Goal: Information Seeking & Learning: Find specific fact

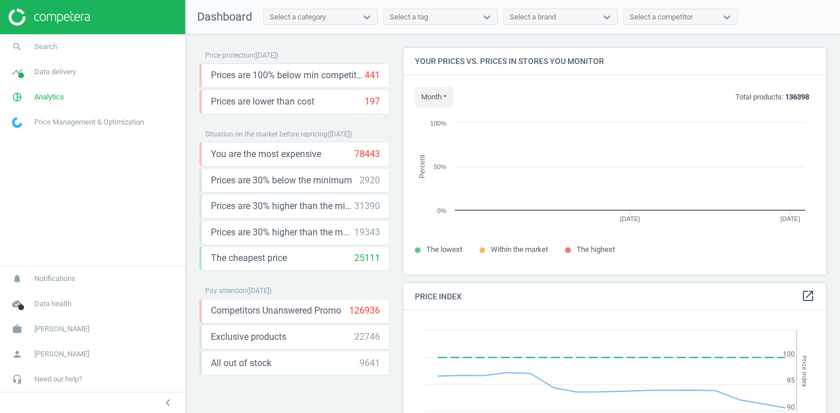
scroll to position [228, 424]
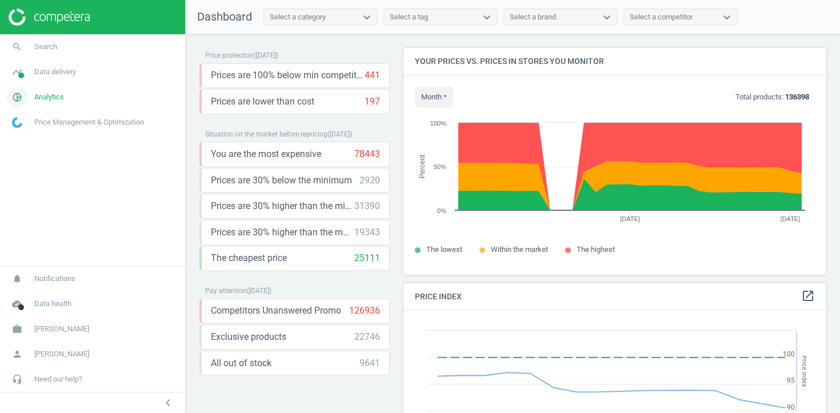
click at [50, 98] on span "Analytics" at bounding box center [49, 97] width 30 height 10
click at [51, 98] on span "Analytics" at bounding box center [49, 97] width 30 height 10
click at [55, 74] on span "Data delivery" at bounding box center [55, 72] width 42 height 10
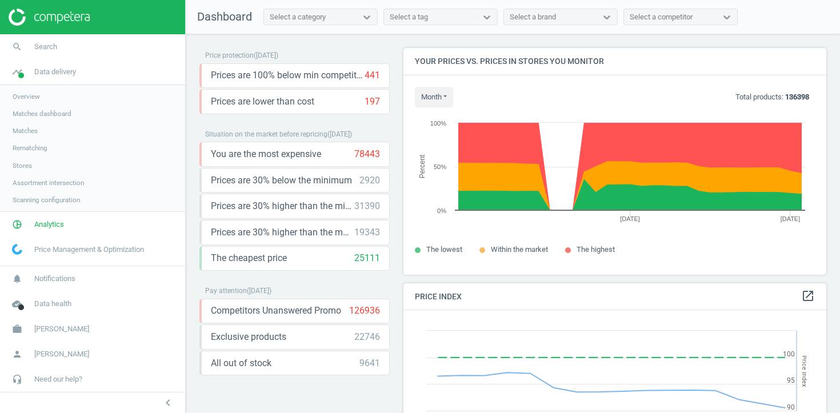
click at [27, 184] on span "Assortment intersection" at bounding box center [48, 182] width 71 height 9
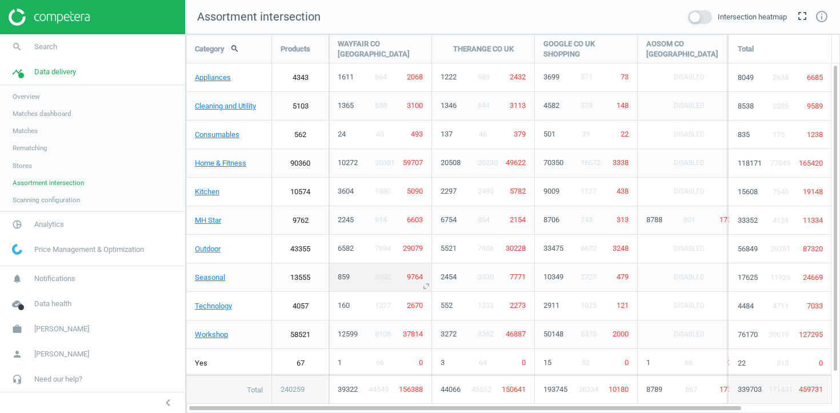
scroll to position [380, 655]
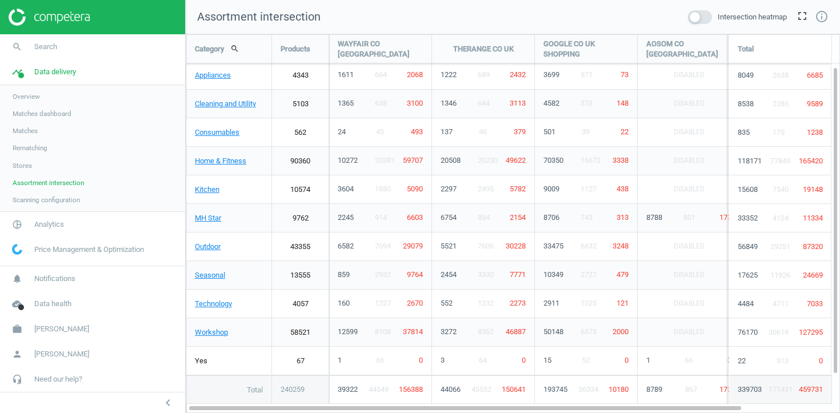
click at [198, 364] on div "Yes" at bounding box center [228, 361] width 85 height 29
click at [338, 362] on span "1" at bounding box center [340, 360] width 4 height 9
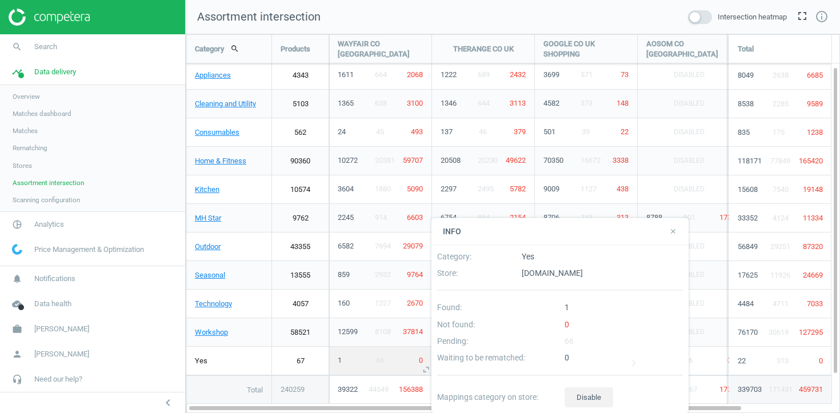
click at [351, 364] on div "1" at bounding box center [349, 361] width 31 height 10
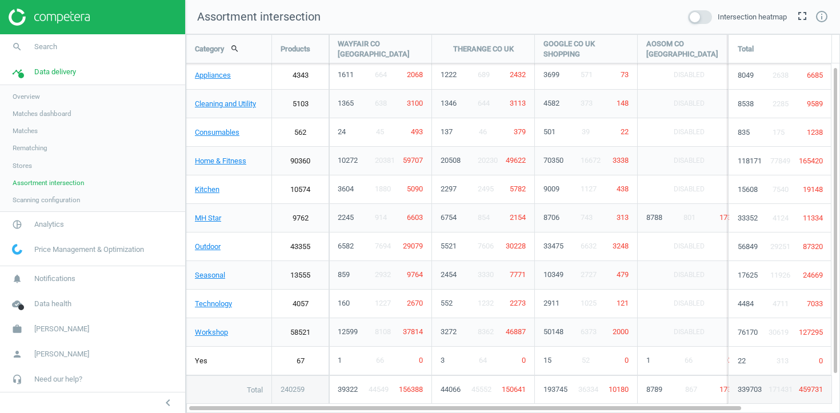
click at [298, 359] on link "67" at bounding box center [300, 361] width 57 height 29
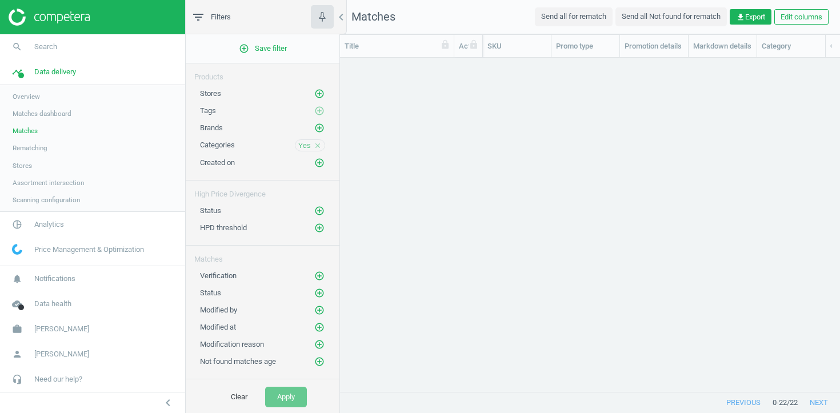
scroll to position [334, 500]
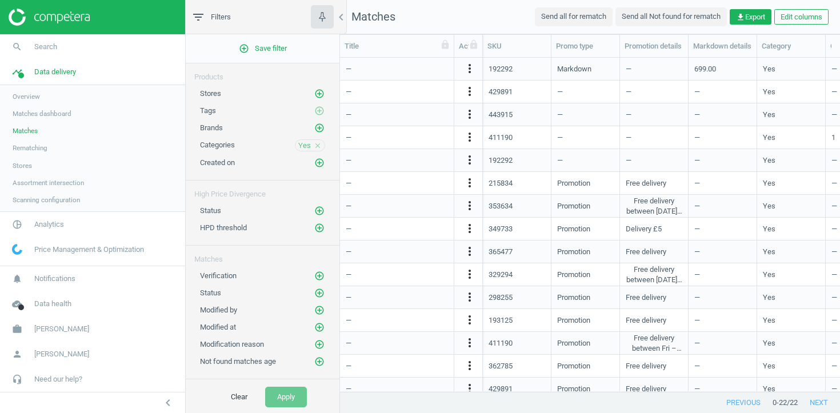
click at [318, 145] on icon "close" at bounding box center [318, 146] width 8 height 8
click at [318, 145] on icon "add_circle_outline" at bounding box center [319, 145] width 10 height 10
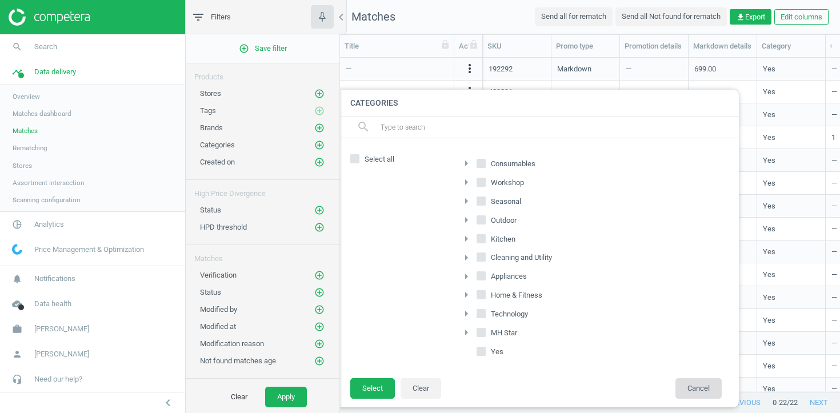
click at [695, 392] on button "Cancel" at bounding box center [699, 388] width 46 height 21
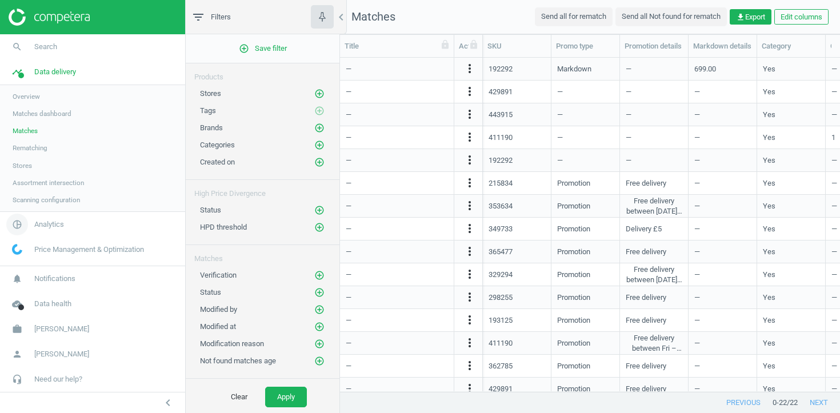
click at [35, 225] on span "Analytics" at bounding box center [49, 225] width 30 height 10
click at [26, 134] on span "Products" at bounding box center [26, 138] width 27 height 9
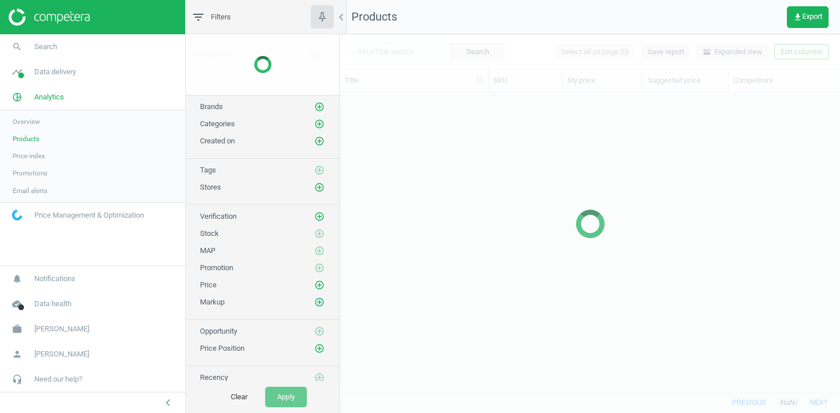
scroll to position [300, 500]
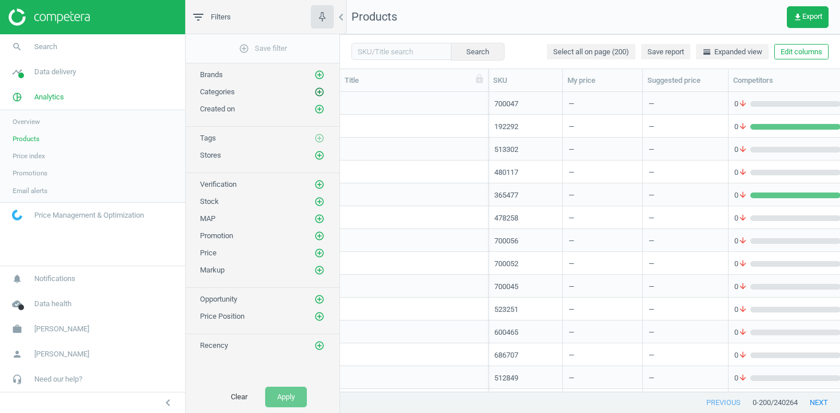
click at [320, 89] on icon "add_circle_outline" at bounding box center [319, 92] width 10 height 10
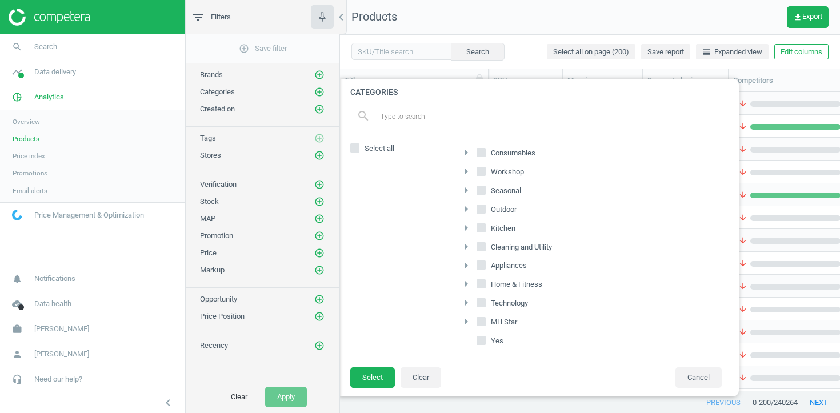
click at [405, 68] on div at bounding box center [760, 206] width 840 height 413
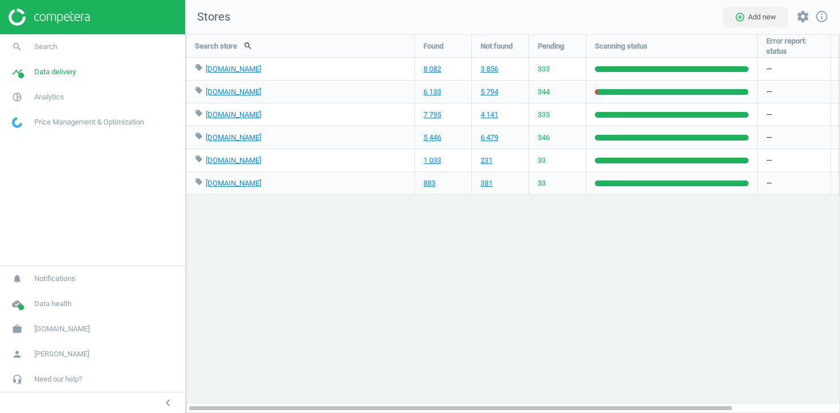
scroll to position [380, 655]
click at [32, 325] on span "work" at bounding box center [17, 329] width 34 height 25
click at [42, 292] on span "Switch campaign" at bounding box center [38, 295] width 51 height 9
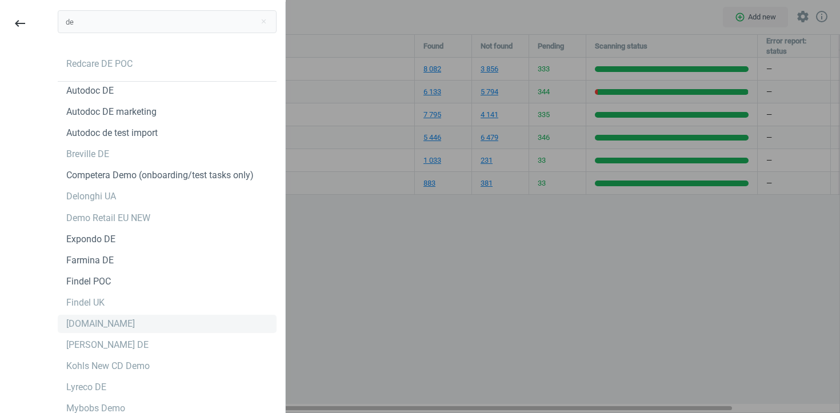
type input "de"
click at [125, 322] on div "Flaconi.de" at bounding box center [167, 324] width 219 height 18
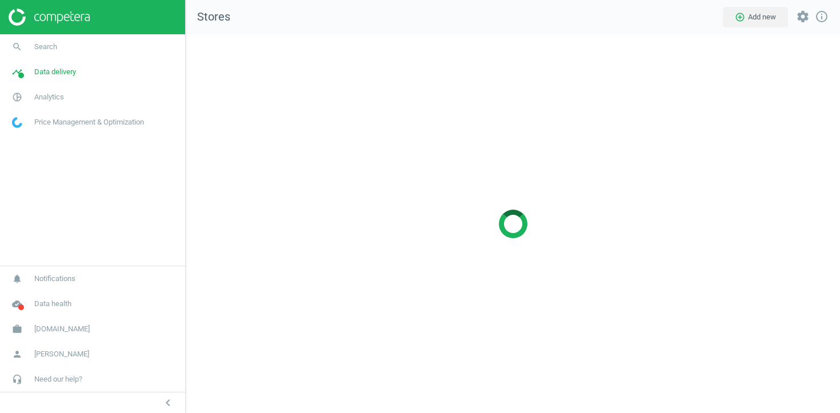
scroll to position [380, 655]
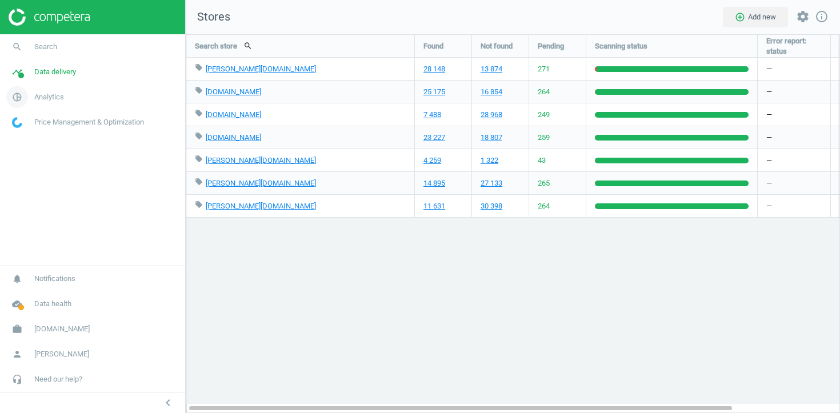
click at [50, 99] on span "Analytics" at bounding box center [49, 97] width 30 height 10
click at [89, 46] on link "search Search" at bounding box center [92, 46] width 185 height 25
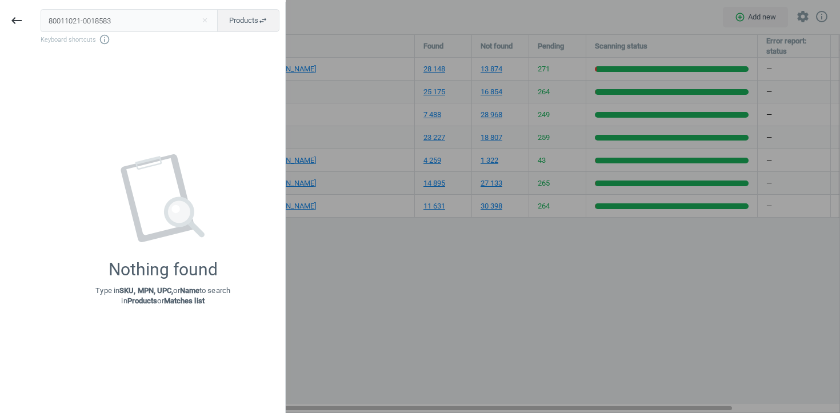
type input "80011021-0018583"
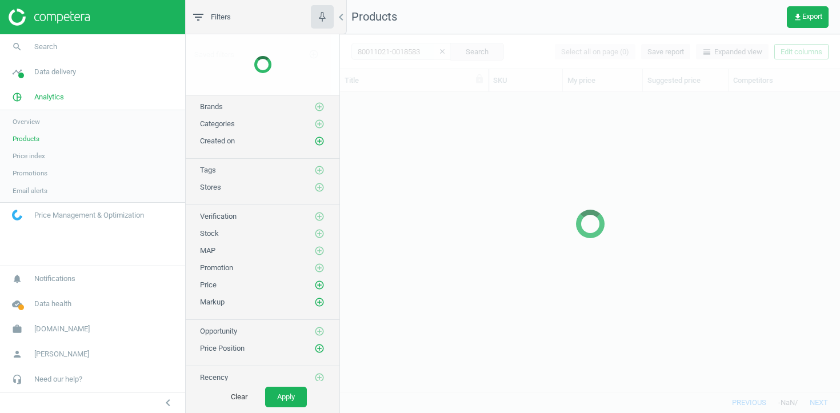
scroll to position [300, 500]
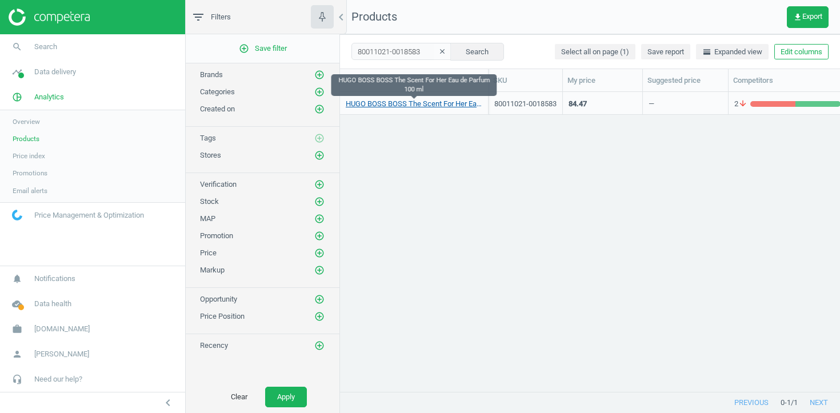
click at [418, 102] on link "HUGO BOSS BOSS The Scent For Her Eau de Parfum 100 ml" at bounding box center [414, 104] width 137 height 10
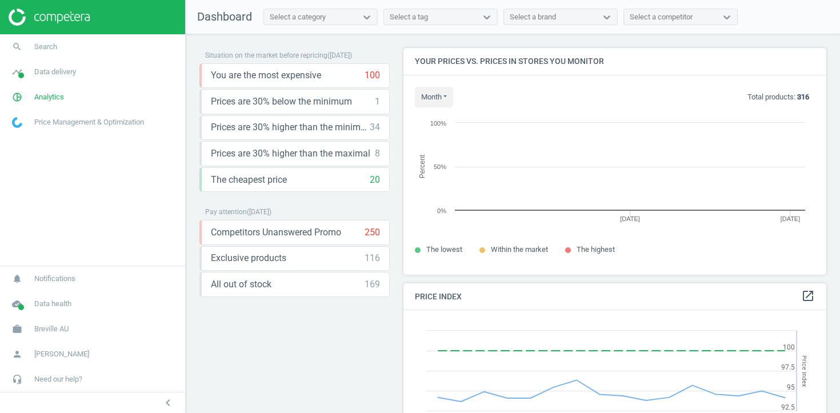
scroll to position [264, 424]
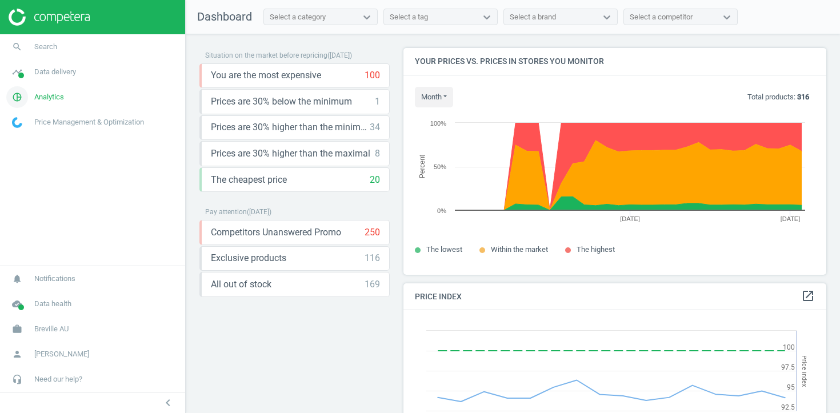
click at [58, 93] on span "Analytics" at bounding box center [49, 97] width 30 height 10
click at [27, 139] on span "Products" at bounding box center [26, 138] width 27 height 9
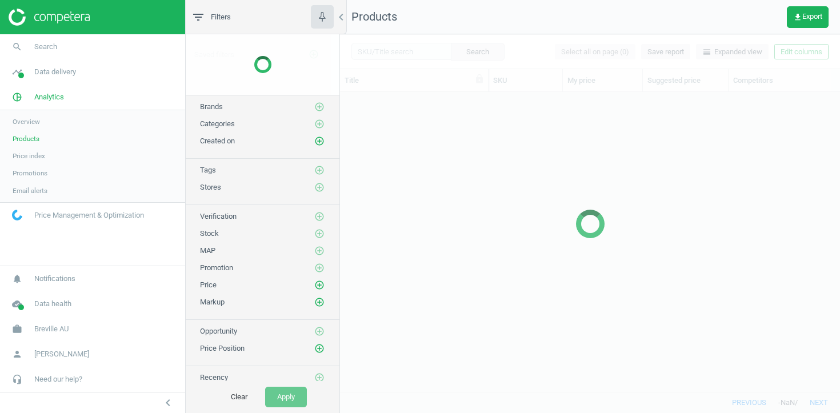
scroll to position [300, 500]
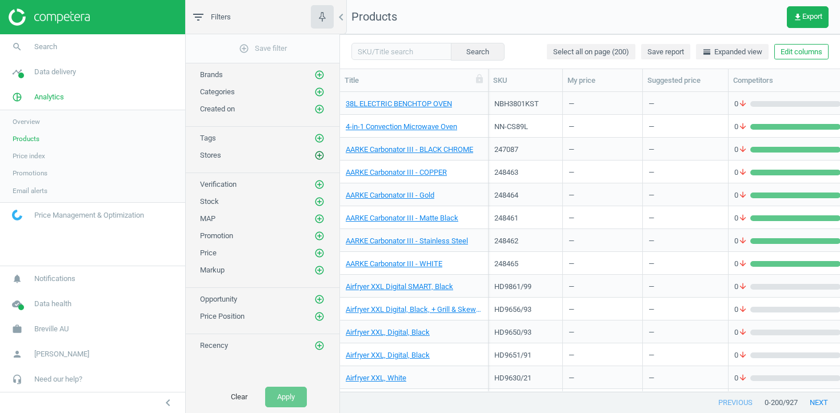
click at [321, 154] on icon "add_circle_outline" at bounding box center [319, 155] width 10 height 10
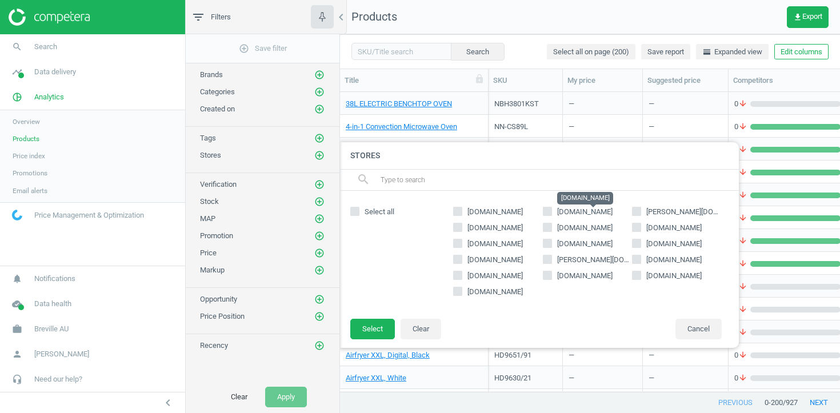
click at [572, 210] on span "thegoodguys.com.au" at bounding box center [584, 212] width 55 height 9
click at [551, 210] on input "thegoodguys.com.au" at bounding box center [547, 211] width 7 height 7
checkbox input "true"
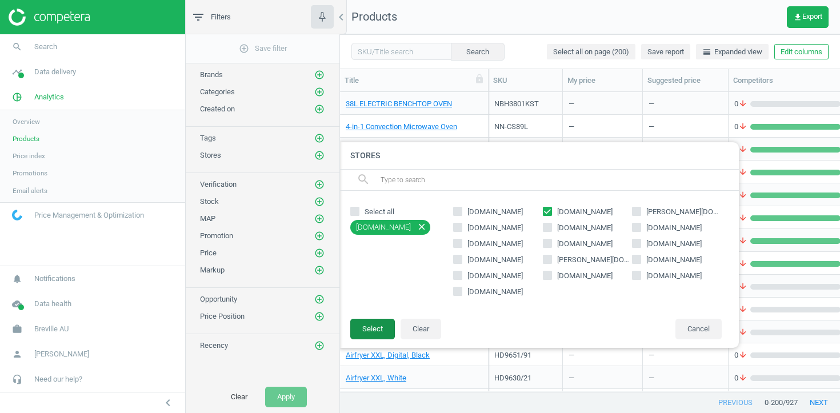
click at [379, 332] on button "Select" at bounding box center [372, 329] width 45 height 21
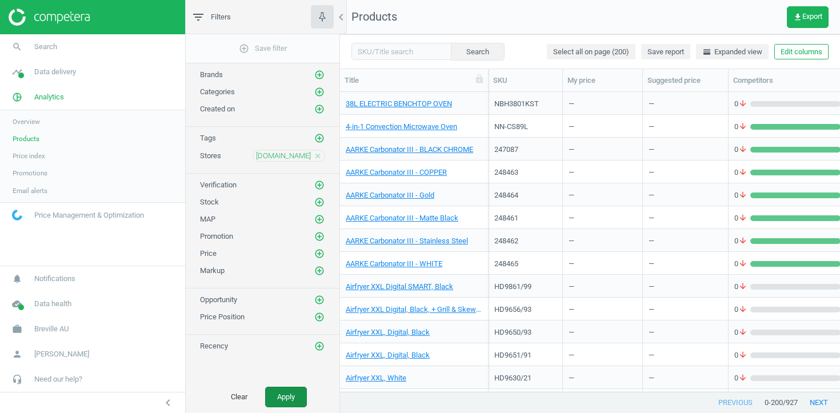
click at [290, 401] on button "Apply" at bounding box center [286, 397] width 42 height 21
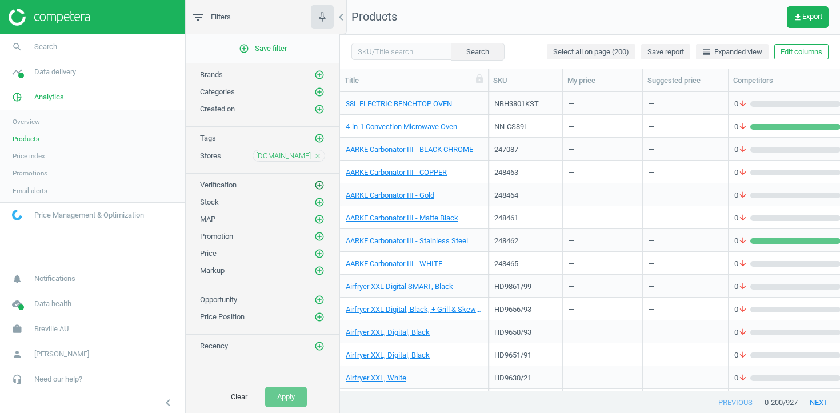
click at [320, 187] on icon "add_circle_outline" at bounding box center [319, 185] width 10 height 10
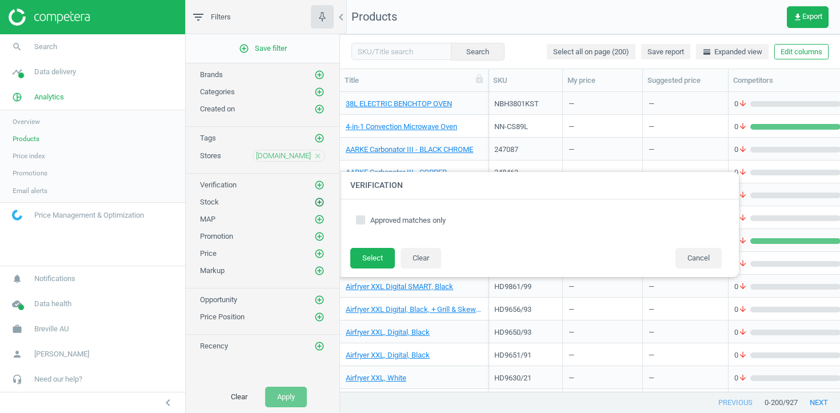
click at [320, 202] on icon "add_circle_outline" at bounding box center [319, 202] width 10 height 10
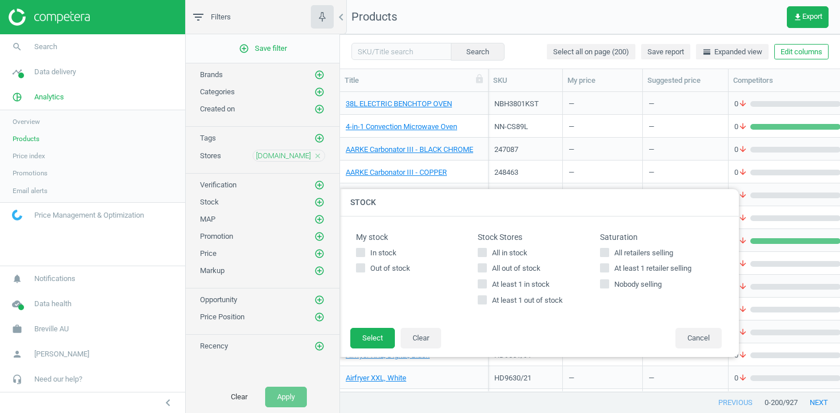
click at [525, 285] on span "At least 1 in stock" at bounding box center [521, 285] width 62 height 10
click at [487, 285] on input "At least 1 in stock" at bounding box center [482, 284] width 7 height 7
checkbox input "true"
click at [382, 334] on button "Select" at bounding box center [372, 338] width 45 height 21
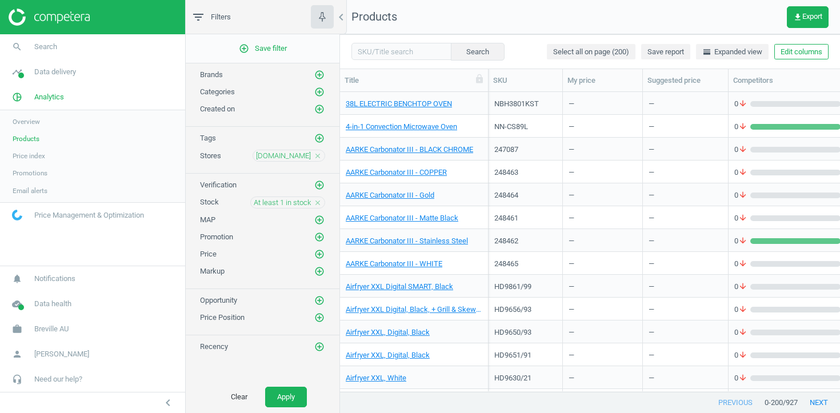
click at [297, 386] on div "Clear Apply" at bounding box center [263, 397] width 154 height 32
click at [296, 390] on button "Apply" at bounding box center [286, 397] width 42 height 21
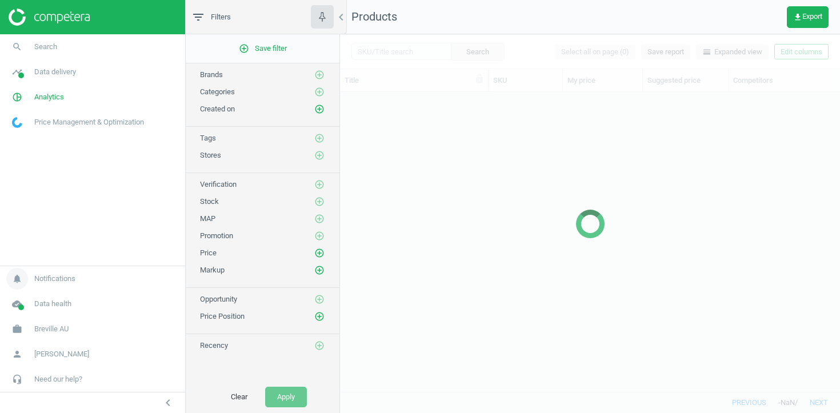
scroll to position [300, 500]
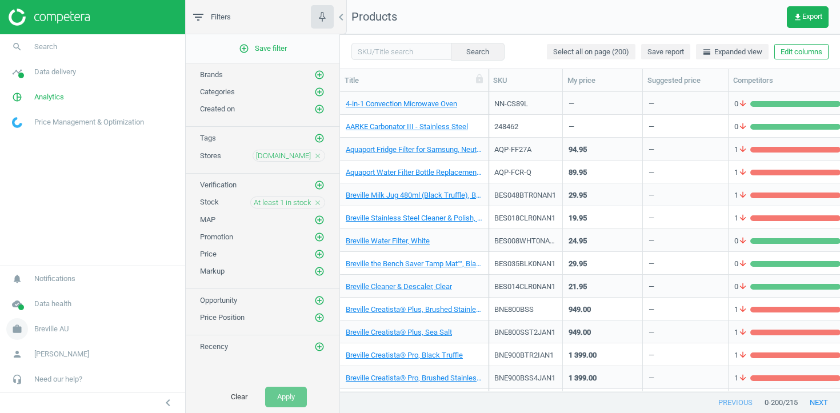
click at [57, 333] on span "Breville AU" at bounding box center [51, 329] width 34 height 10
click at [49, 292] on span "Switch campaign" at bounding box center [38, 295] width 51 height 9
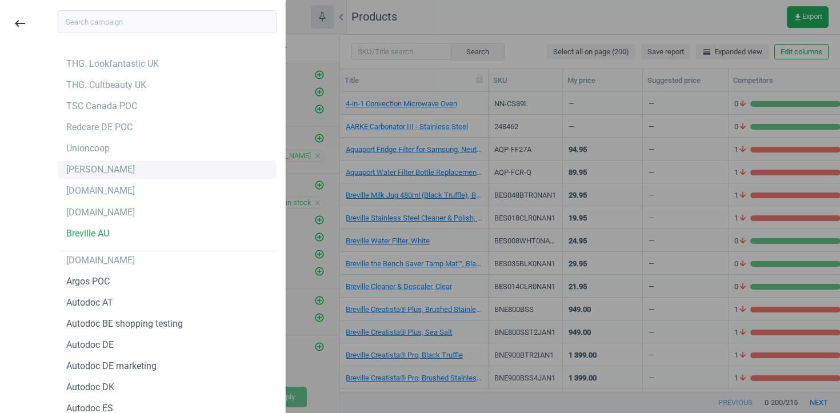
click at [135, 172] on div "[PERSON_NAME]" at bounding box center [167, 170] width 219 height 18
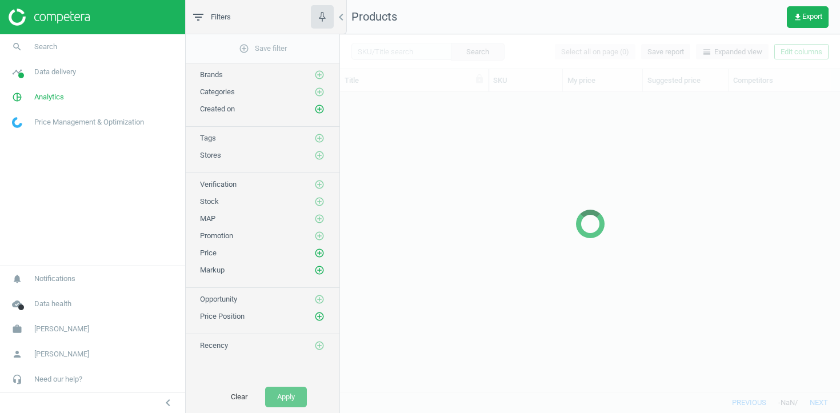
scroll to position [300, 500]
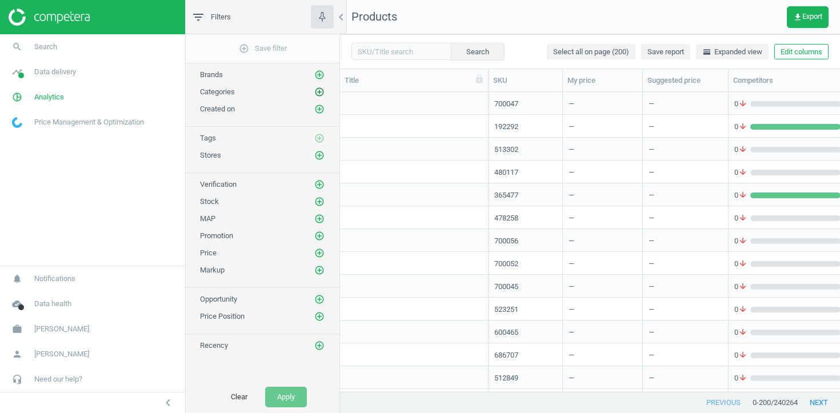
click at [320, 91] on icon "add_circle_outline" at bounding box center [319, 92] width 10 height 10
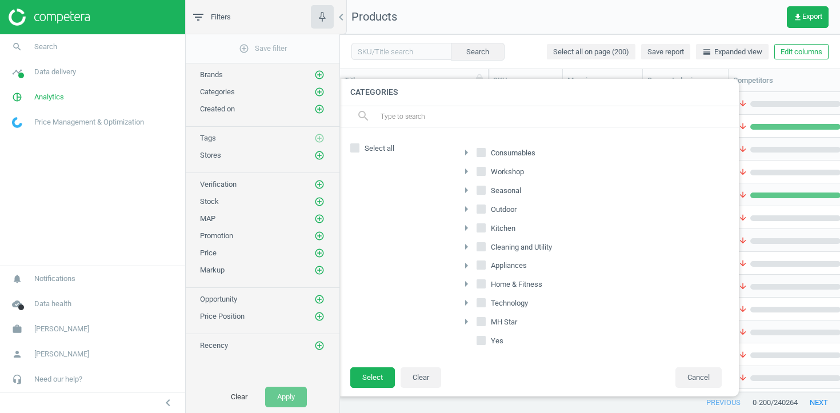
click at [479, 345] on span at bounding box center [481, 342] width 9 height 9
click at [479, 345] on input "Yes" at bounding box center [481, 340] width 7 height 7
checkbox input "true"
click at [385, 369] on button "Select" at bounding box center [372, 378] width 45 height 21
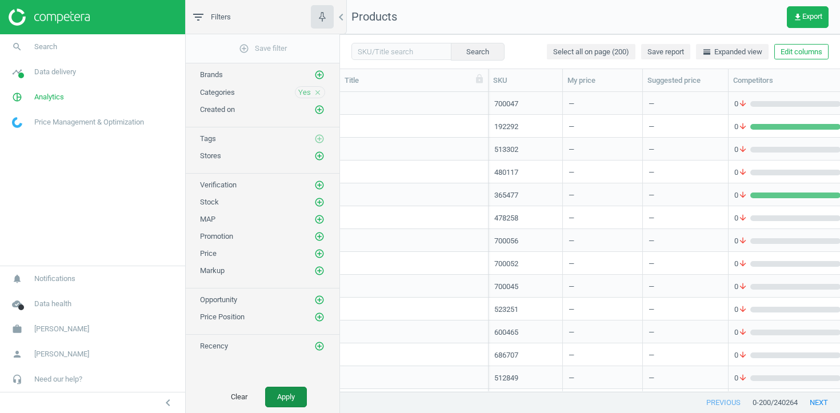
click at [294, 396] on button "Apply" at bounding box center [286, 397] width 42 height 21
click at [316, 95] on icon "close" at bounding box center [318, 93] width 8 height 8
click at [300, 394] on button "Apply" at bounding box center [286, 397] width 42 height 21
click at [810, 21] on button "get_app Export" at bounding box center [808, 17] width 42 height 22
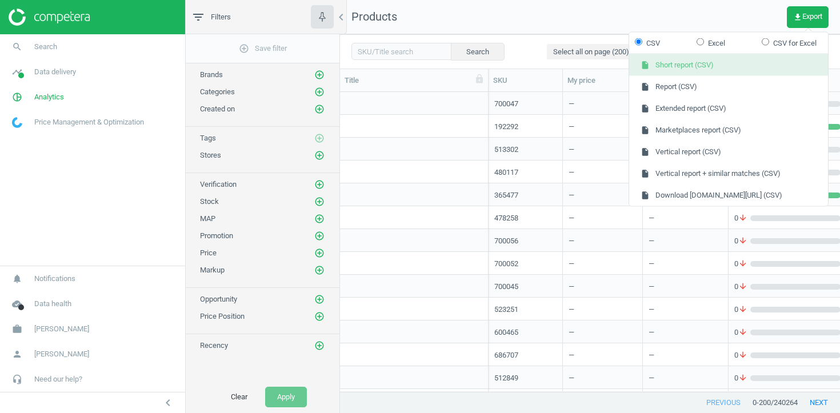
click at [743, 62] on button "insert_drive_file Short report (CSV)" at bounding box center [728, 65] width 199 height 22
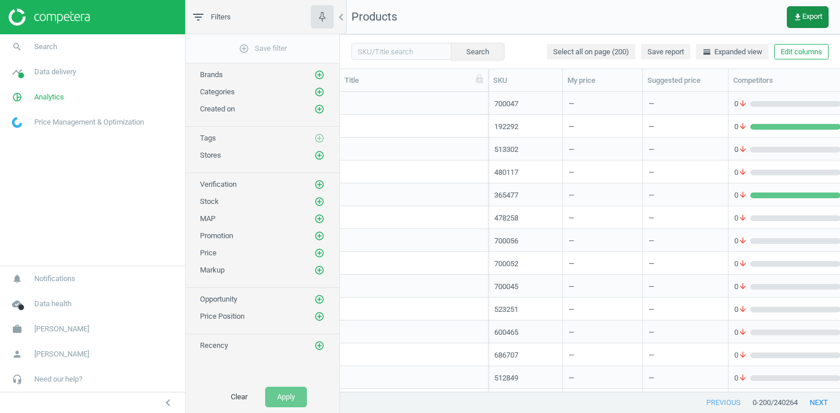
click at [807, 21] on span "get_app Export" at bounding box center [808, 17] width 29 height 9
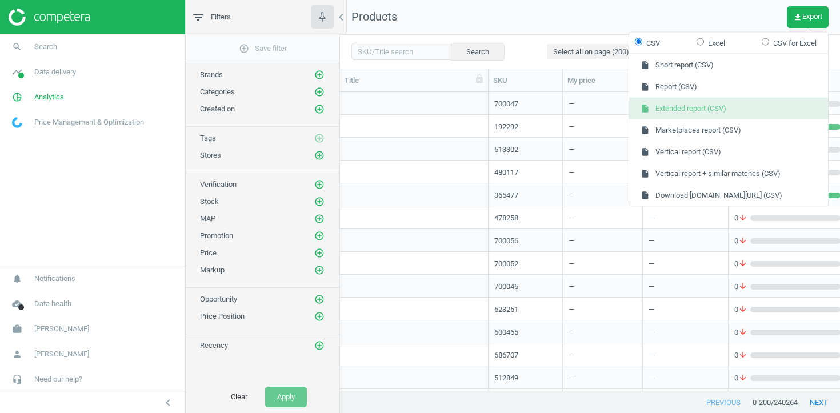
click at [730, 112] on button "insert_drive_file Extended report (CSV)" at bounding box center [728, 109] width 199 height 22
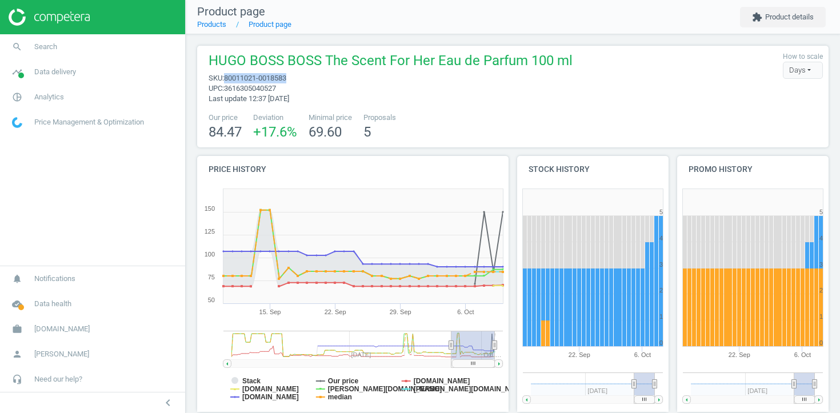
drag, startPoint x: 300, startPoint y: 80, endPoint x: 229, endPoint y: 82, distance: 70.3
click at [229, 82] on span "sku : 80011021-0018583" at bounding box center [391, 78] width 364 height 10
copy span "80011021-0018583"
click at [92, 67] on link "timeline Data delivery" at bounding box center [92, 71] width 185 height 25
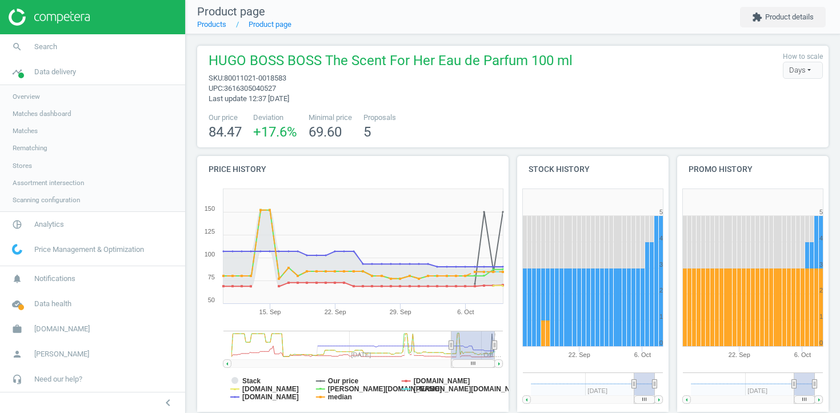
click at [71, 95] on link "Overview" at bounding box center [92, 96] width 185 height 17
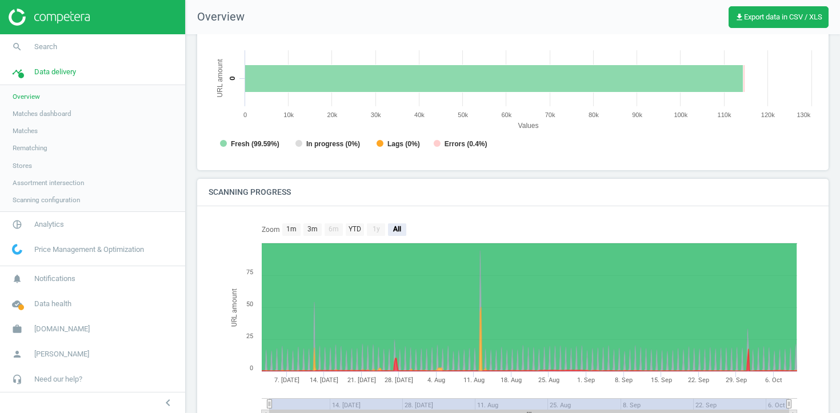
scroll to position [205, 0]
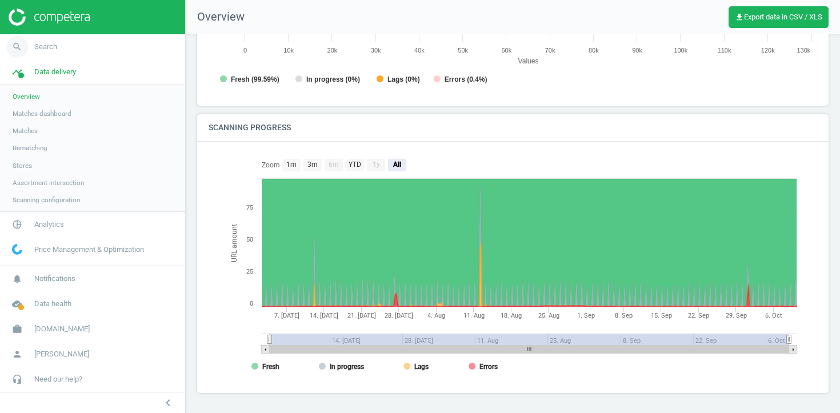
click at [64, 46] on link "search Search" at bounding box center [92, 46] width 185 height 25
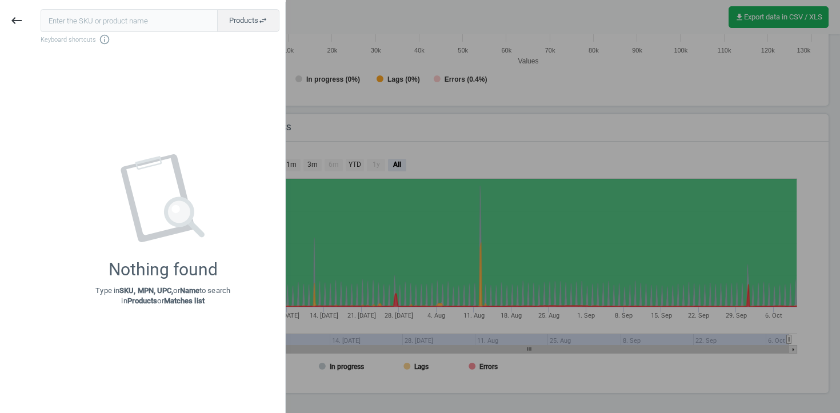
click at [138, 13] on input "text" at bounding box center [129, 20] width 177 height 23
type input "80011021-0018583"
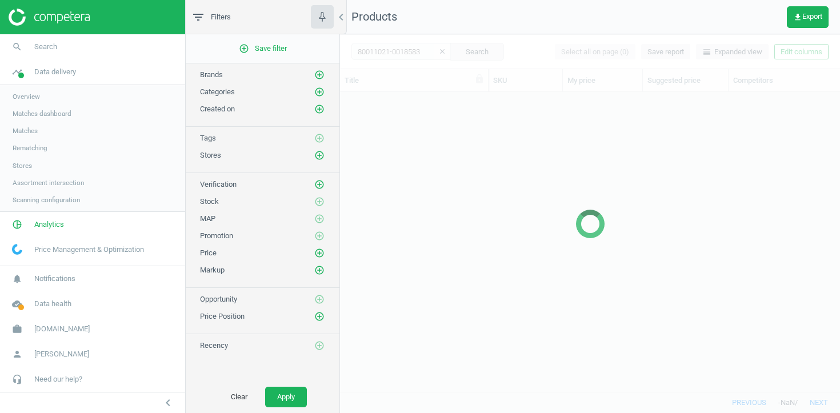
scroll to position [300, 500]
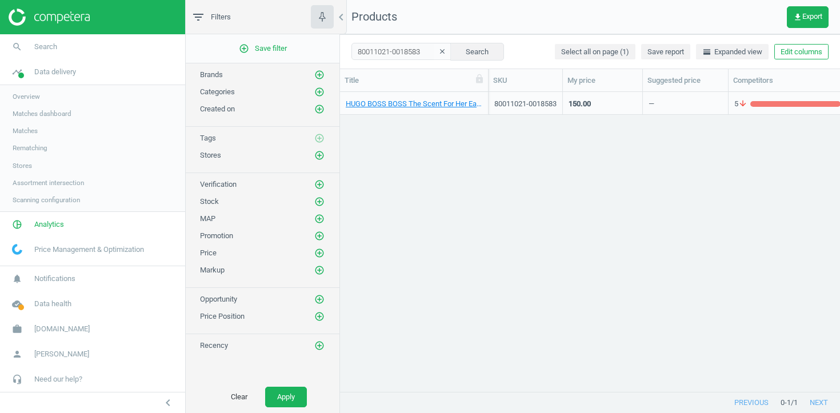
click at [527, 103] on div "80011021-0018583" at bounding box center [526, 104] width 62 height 10
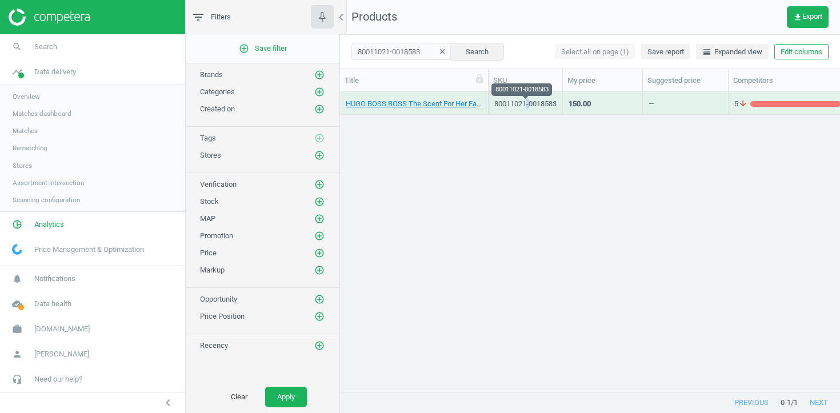
click at [527, 103] on div "80011021-0018583" at bounding box center [526, 104] width 62 height 10
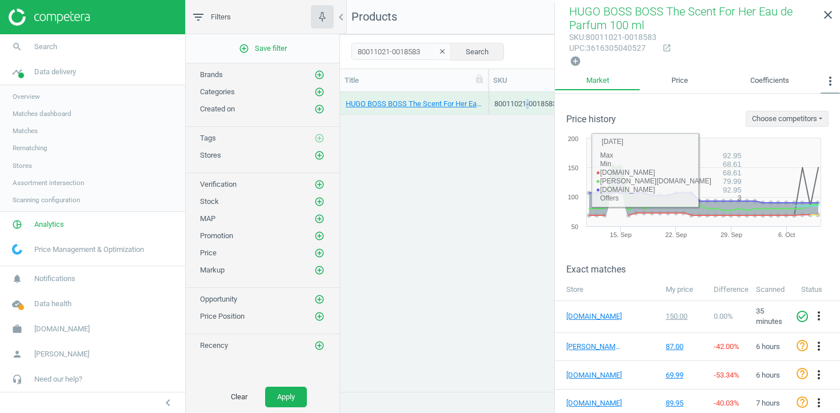
click at [824, 80] on icon "more_vert" at bounding box center [831, 81] width 14 height 14
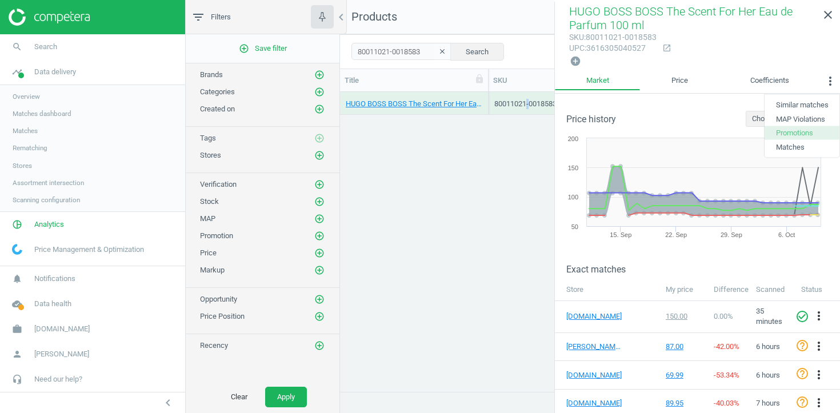
click at [815, 133] on button "Promotions" at bounding box center [802, 133] width 75 height 14
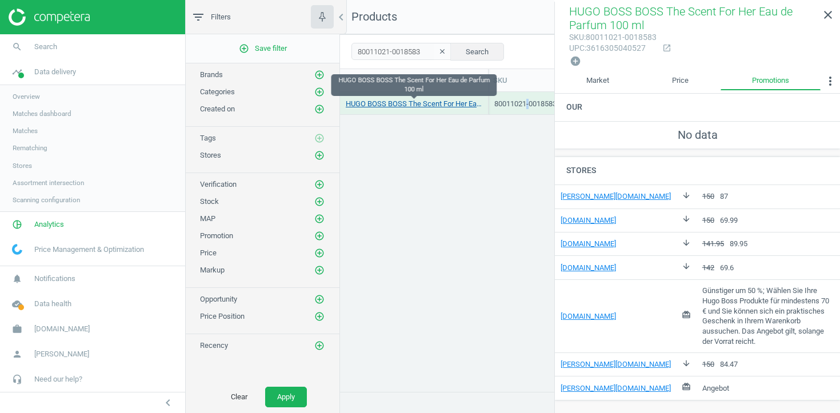
click at [426, 102] on link "HUGO BOSS BOSS The Scent For Her Eau de Parfum 100 ml" at bounding box center [414, 104] width 137 height 10
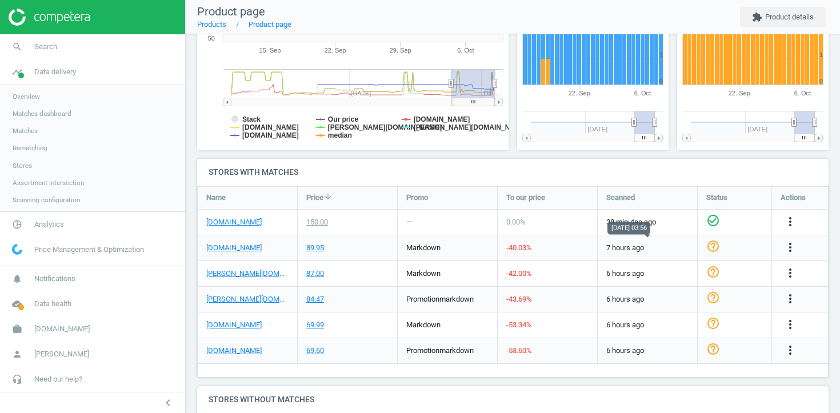
scroll to position [267, 0]
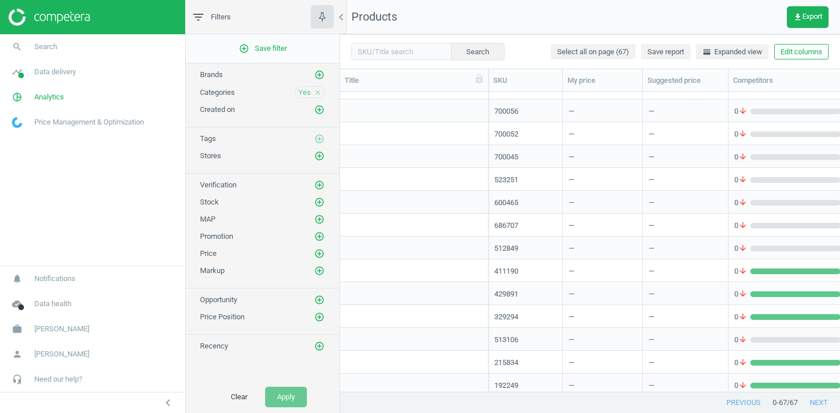
scroll to position [162, 0]
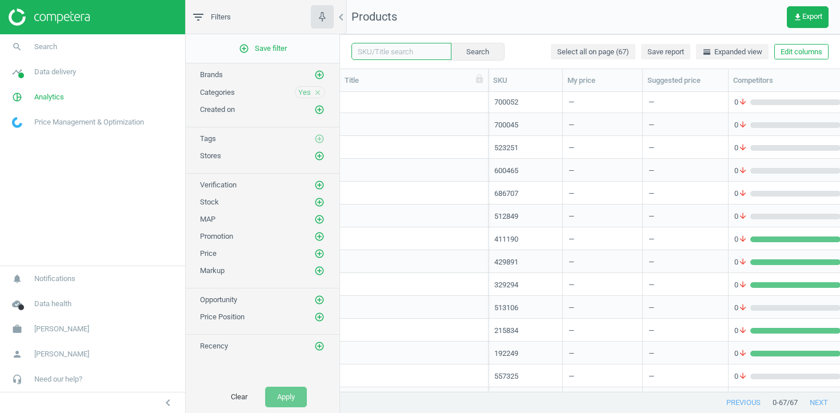
click at [393, 53] on input "text" at bounding box center [402, 51] width 100 height 17
paste input "192248"
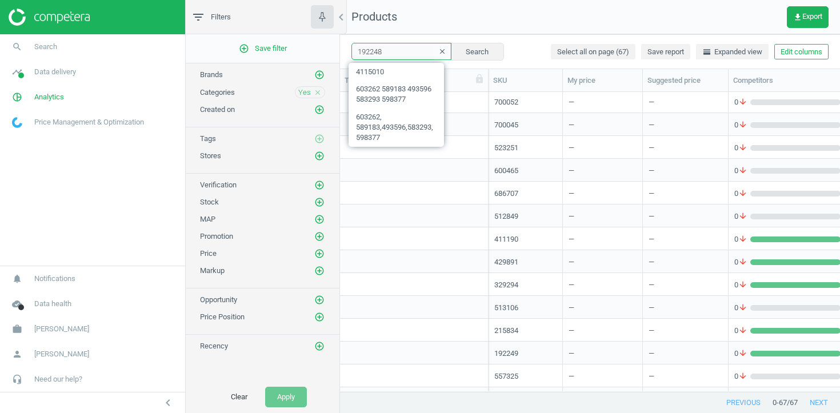
type input "192248"
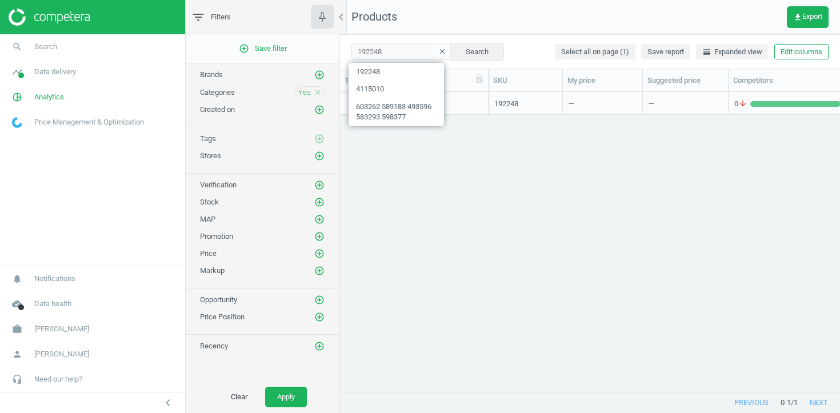
click at [473, 99] on div "grid" at bounding box center [414, 106] width 137 height 14
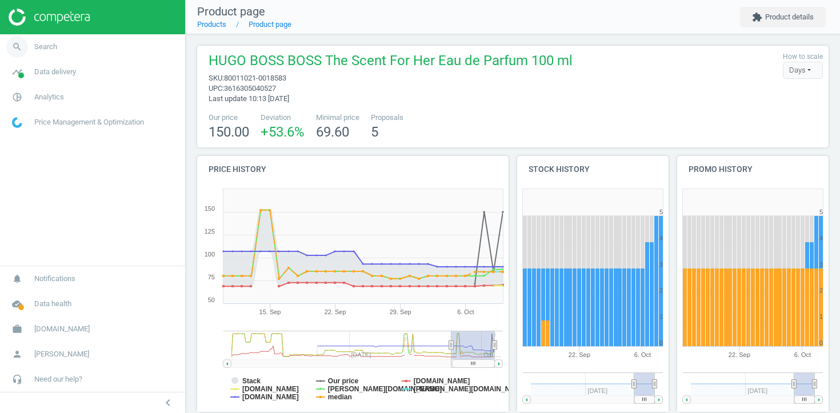
click at [138, 49] on link "search Search" at bounding box center [92, 46] width 185 height 25
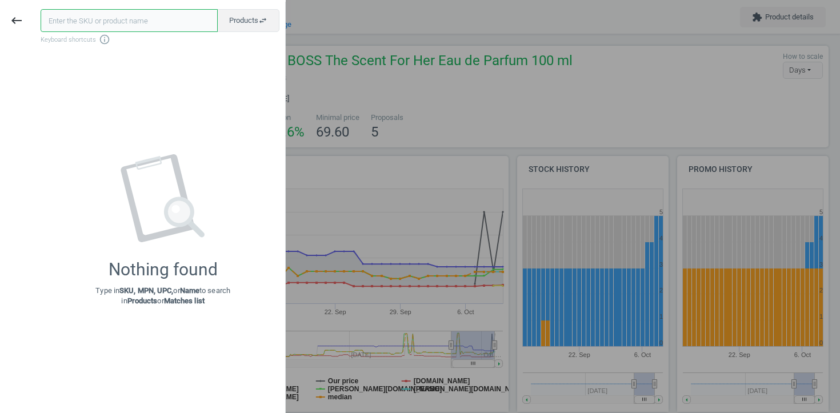
paste input "80011021-0018583"
type input "80011021-0018583"
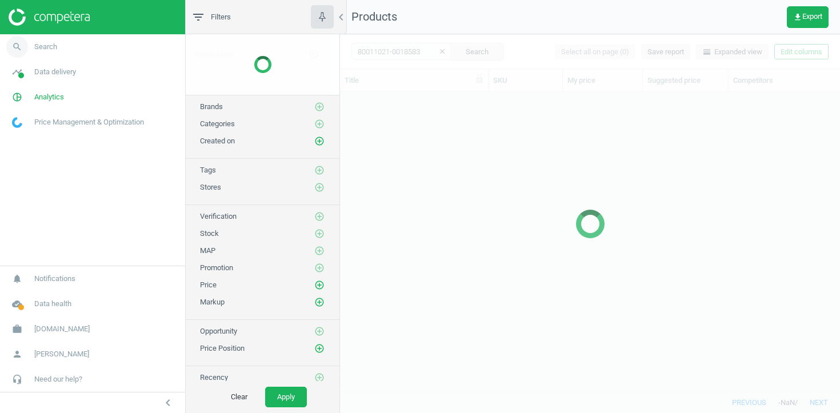
scroll to position [300, 500]
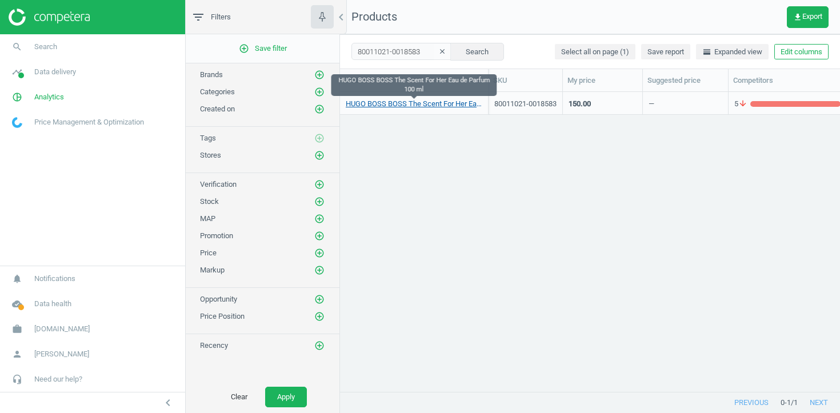
click at [393, 105] on link "HUGO BOSS BOSS The Scent For Her Eau de Parfum 100 ml" at bounding box center [414, 104] width 137 height 10
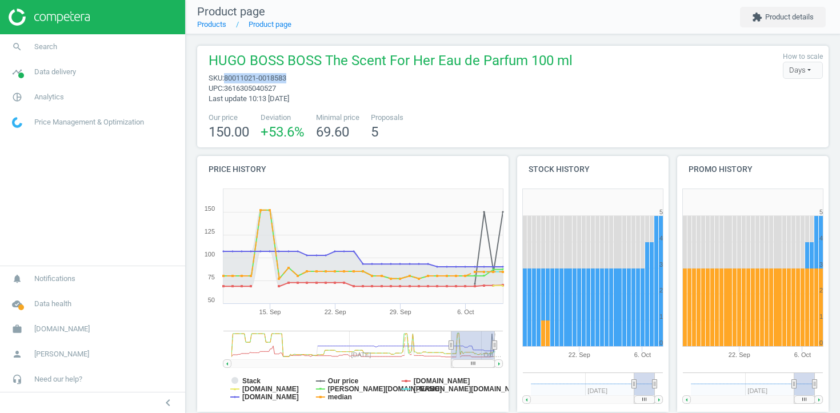
drag, startPoint x: 308, startPoint y: 78, endPoint x: 230, endPoint y: 77, distance: 77.8
click at [230, 77] on span "sku : 80011021-0018583" at bounding box center [391, 78] width 364 height 10
drag, startPoint x: 228, startPoint y: 77, endPoint x: 333, endPoint y: 79, distance: 105.8
click at [333, 79] on span "sku : 80011021-0018583" at bounding box center [391, 78] width 364 height 10
copy span "80011021-0018583"
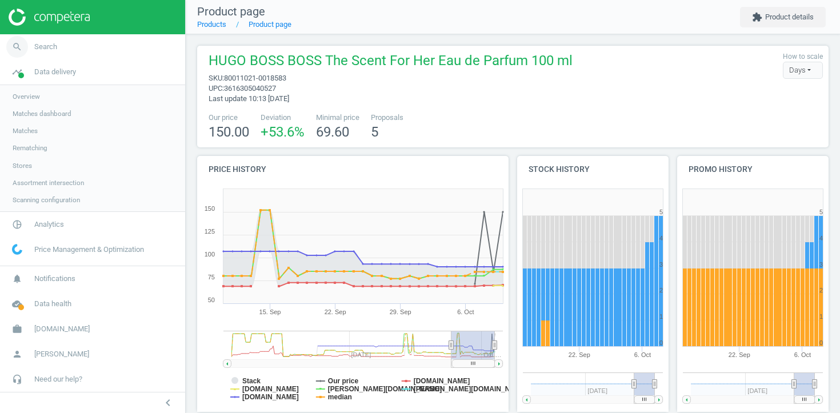
click at [93, 48] on link "search Search" at bounding box center [92, 46] width 185 height 25
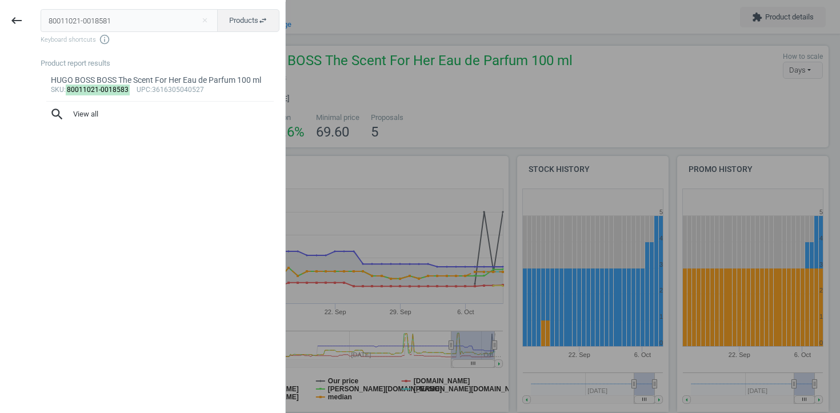
type input "80011021-0018581"
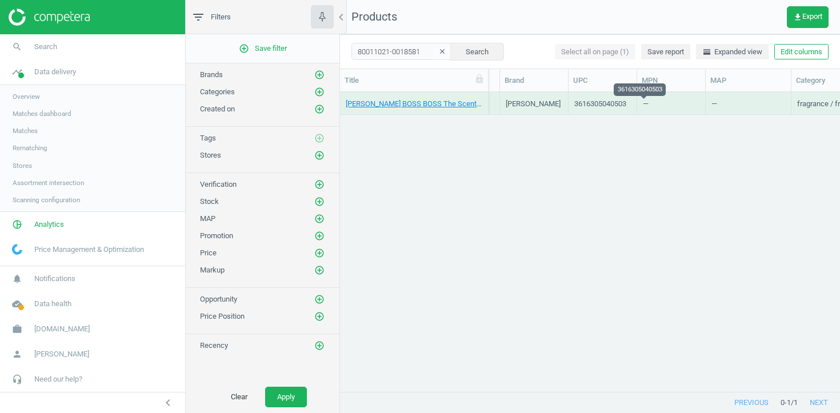
scroll to position [0, 665]
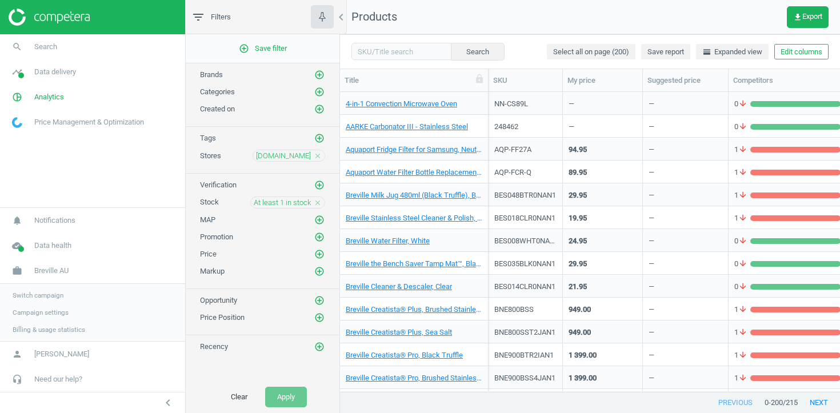
scroll to position [300, 500]
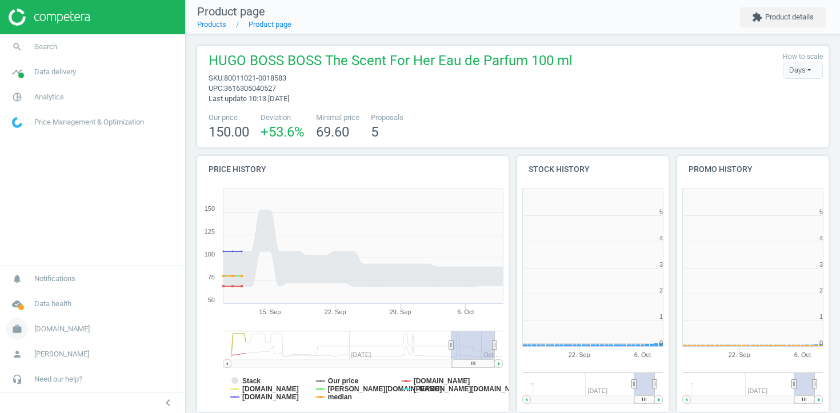
click at [55, 327] on span "Flaconi.de" at bounding box center [61, 329] width 55 height 10
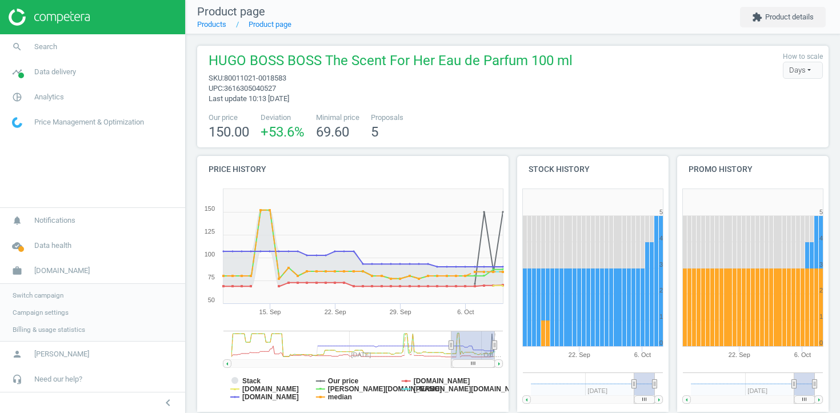
click at [50, 288] on link "Switch campaign" at bounding box center [92, 295] width 185 height 17
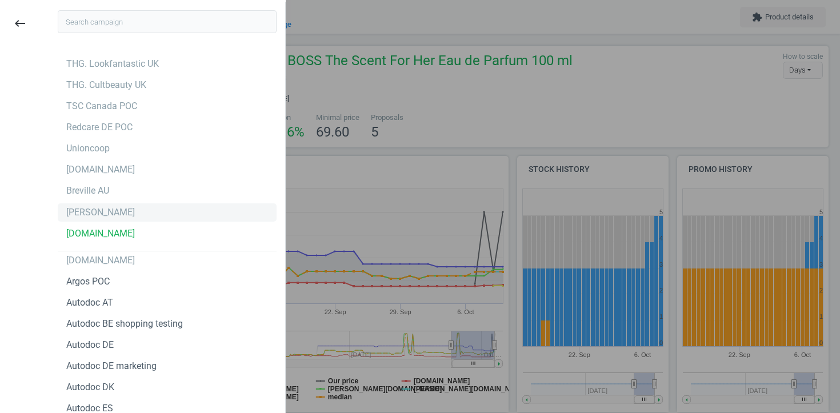
click at [113, 209] on div "[PERSON_NAME]" at bounding box center [100, 212] width 69 height 13
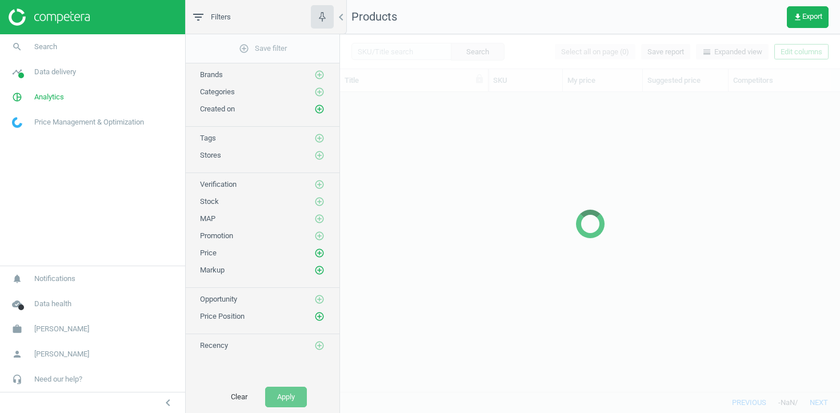
scroll to position [300, 500]
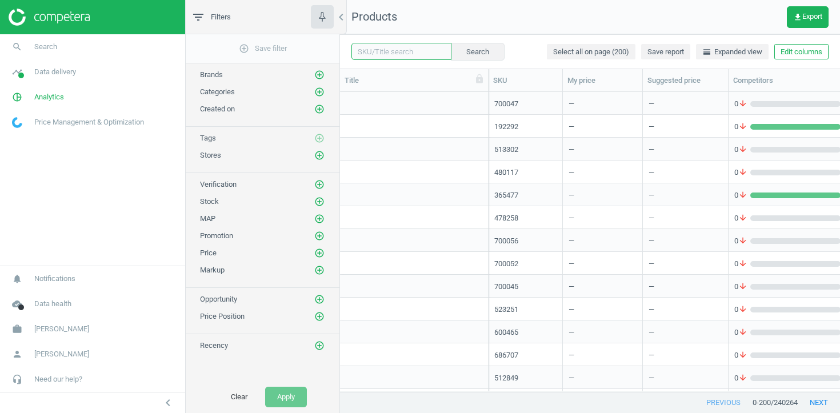
click at [381, 48] on input "text" at bounding box center [402, 51] width 100 height 17
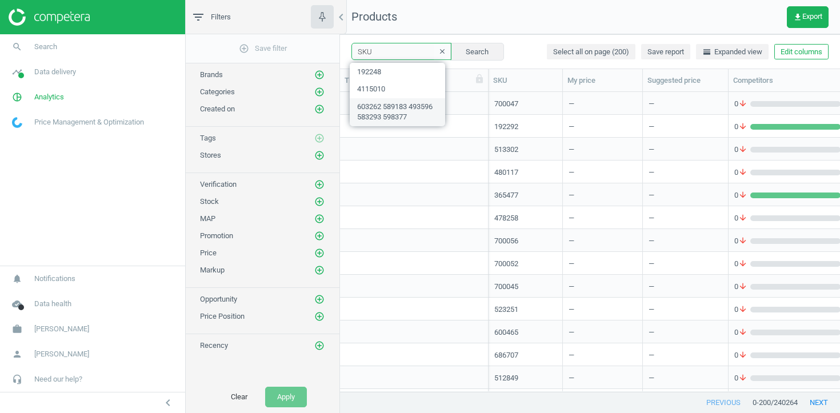
type input "SKU"
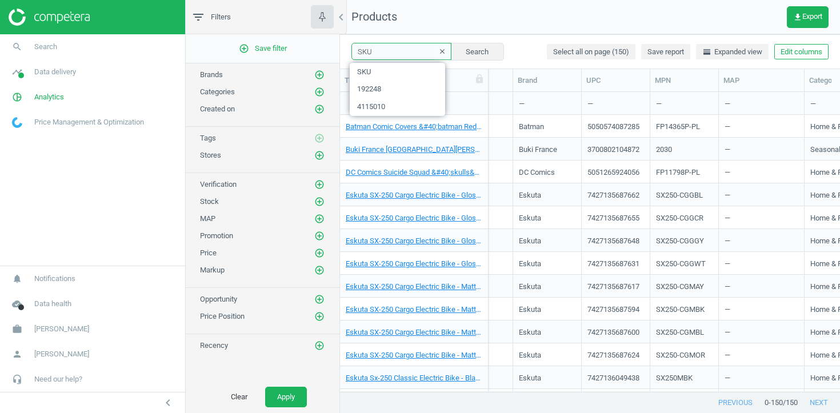
scroll to position [0, 665]
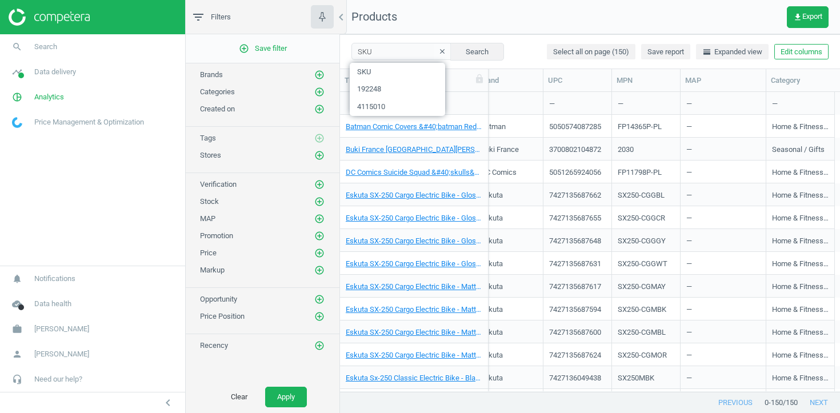
click at [509, 106] on div "—" at bounding box center [509, 103] width 57 height 20
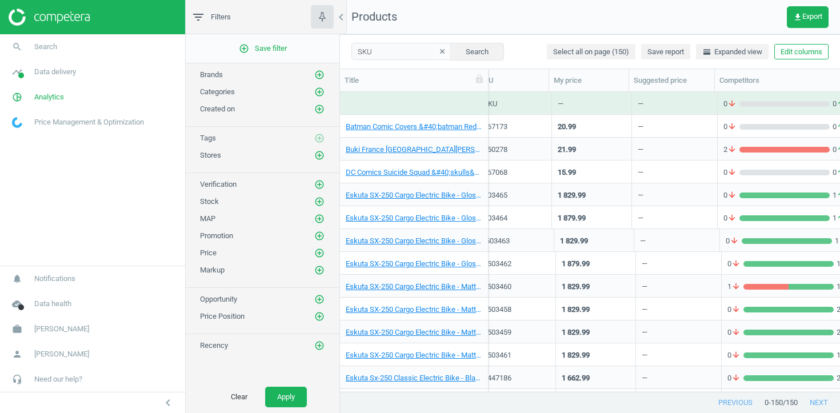
scroll to position [0, 12]
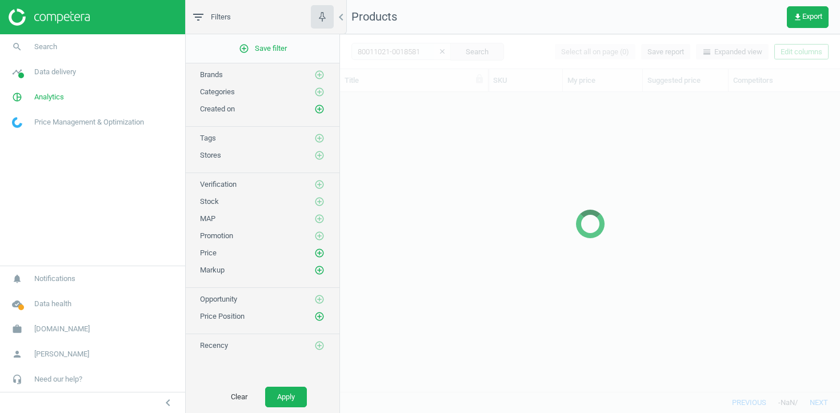
scroll to position [300, 500]
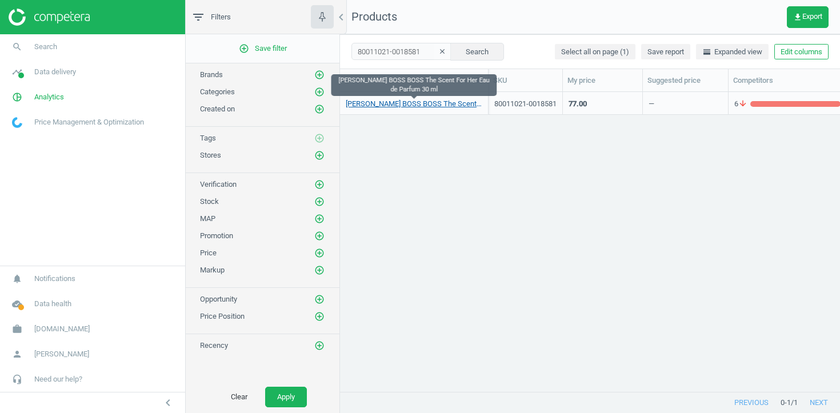
click at [410, 105] on link "[PERSON_NAME] BOSS BOSS The Scent For Her Eau de Parfum 30 ml" at bounding box center [414, 104] width 137 height 10
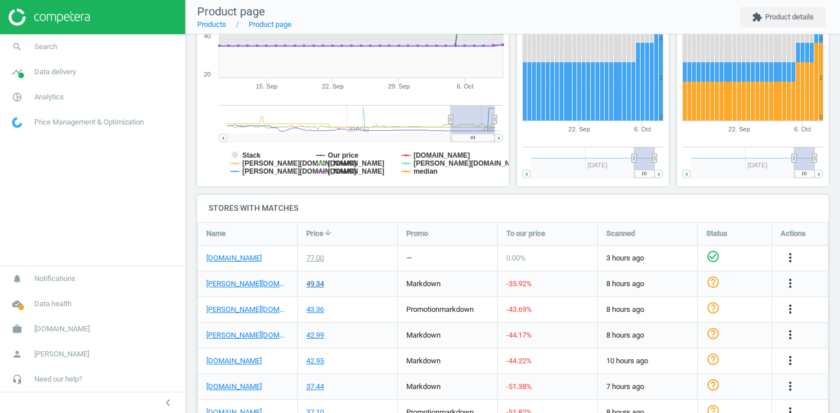
scroll to position [272, 0]
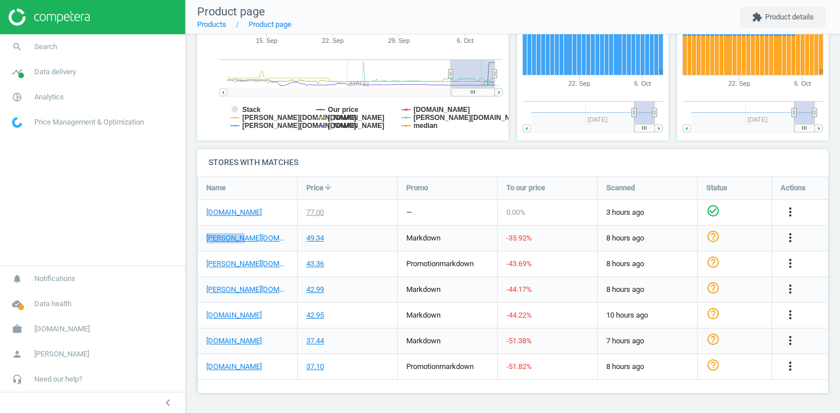
drag, startPoint x: 249, startPoint y: 242, endPoint x: 205, endPoint y: 242, distance: 43.5
click at [205, 242] on div "[PERSON_NAME][DOMAIN_NAME]" at bounding box center [247, 238] width 99 height 25
copy link "[PERSON_NAME][DOMAIN_NAME]"
click at [374, 158] on h4 "Stores with matches" at bounding box center [513, 162] width 632 height 27
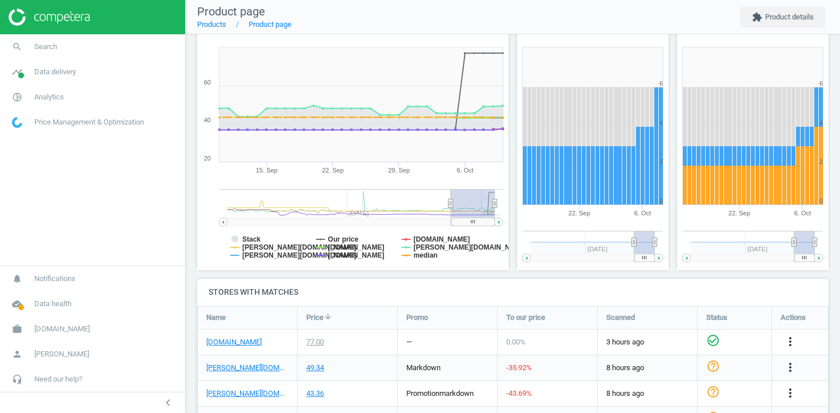
scroll to position [137, 0]
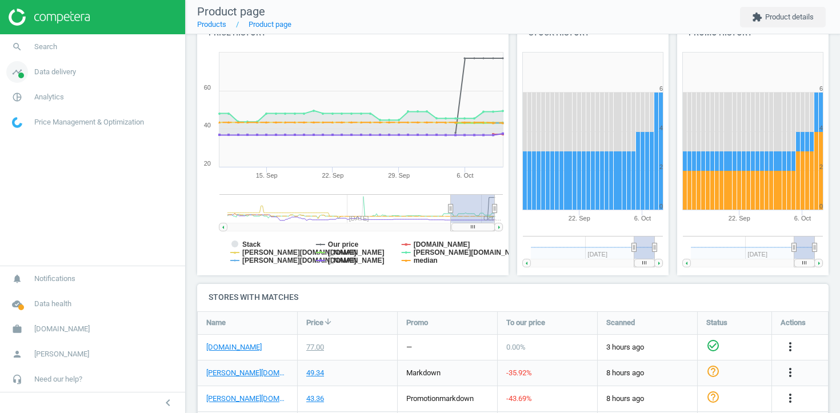
click at [67, 73] on span "Data delivery" at bounding box center [55, 72] width 42 height 10
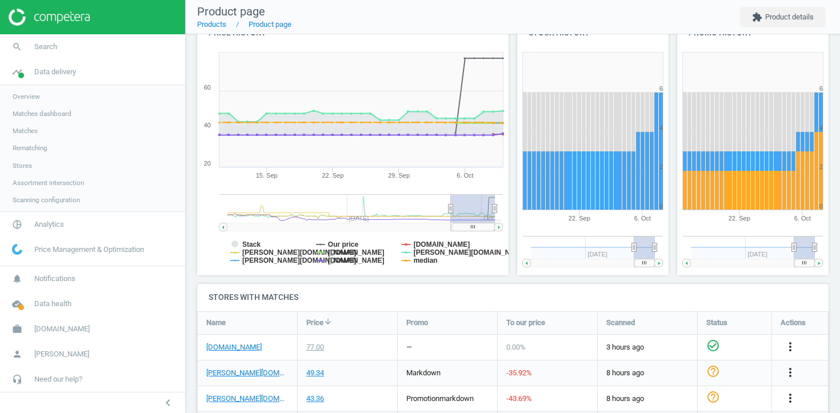
click at [30, 164] on span "Stores" at bounding box center [22, 165] width 19 height 9
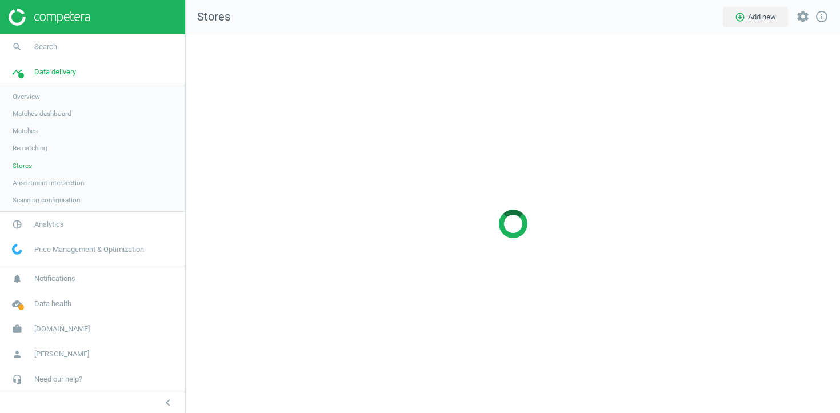
scroll to position [380, 655]
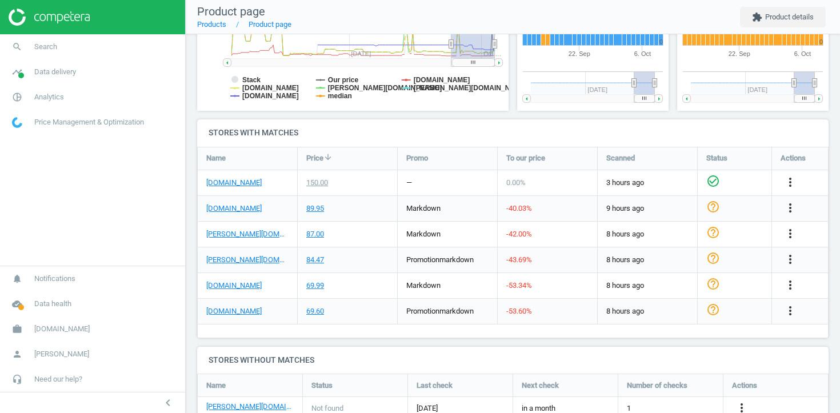
scroll to position [342, 0]
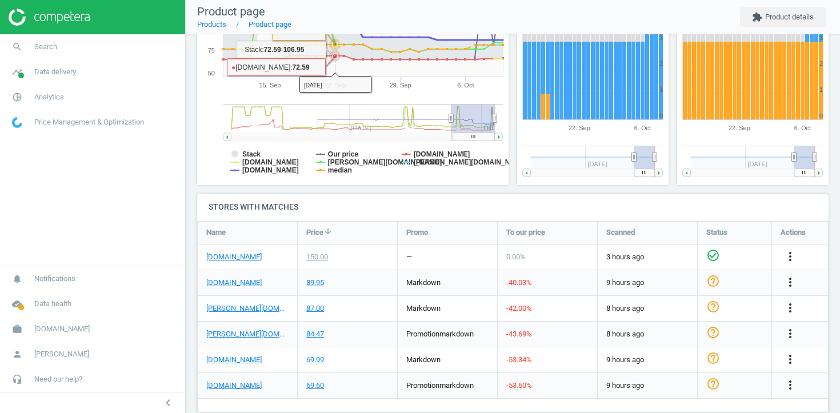
scroll to position [233, 0]
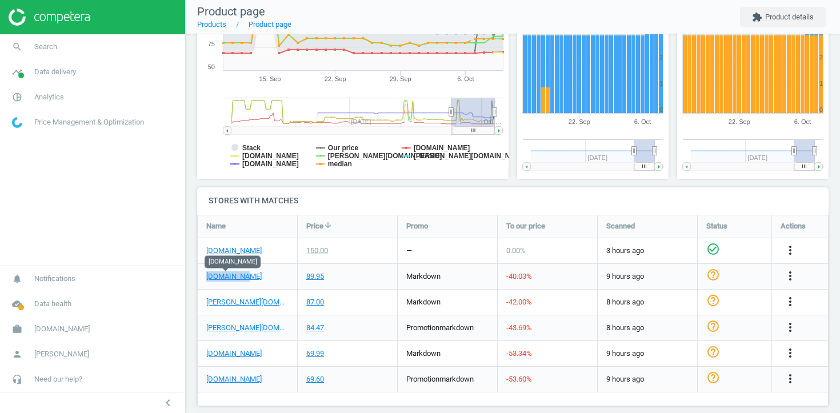
drag, startPoint x: 261, startPoint y: 274, endPoint x: 205, endPoint y: 274, distance: 56.6
click at [205, 274] on div "sephora.de" at bounding box center [247, 276] width 99 height 25
copy link "sephora.de"
click at [215, 202] on h4 "Stores with matches" at bounding box center [513, 201] width 632 height 27
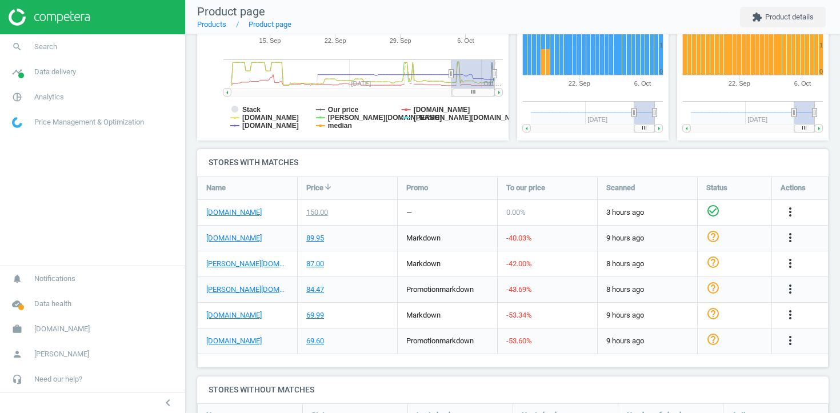
scroll to position [274, 0]
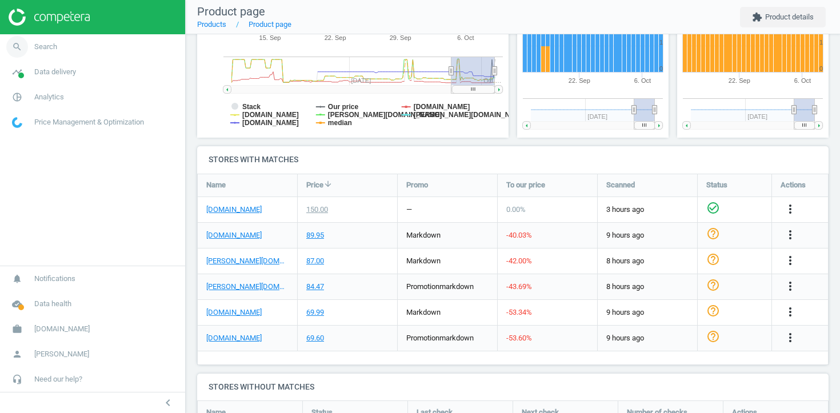
click at [54, 47] on span "Search" at bounding box center [45, 47] width 23 height 10
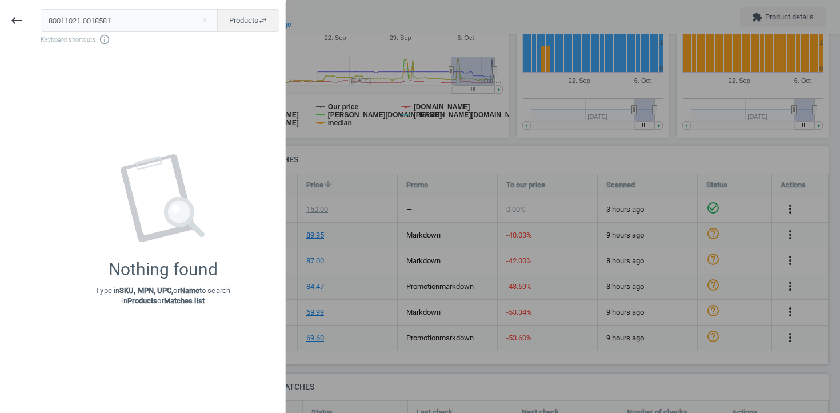
type input "80011021-0018581"
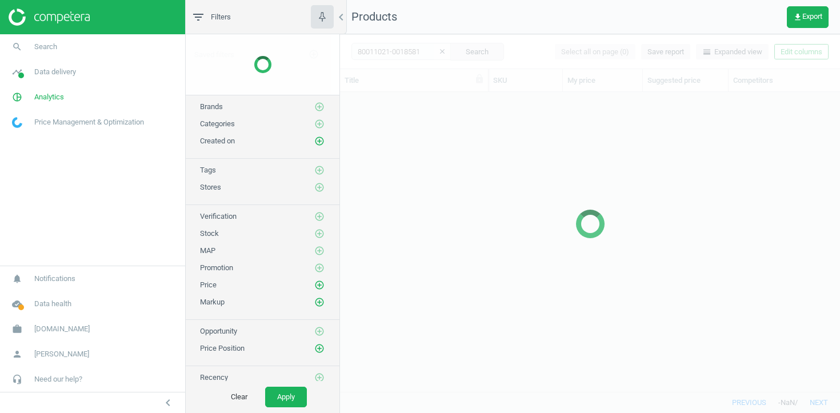
scroll to position [300, 500]
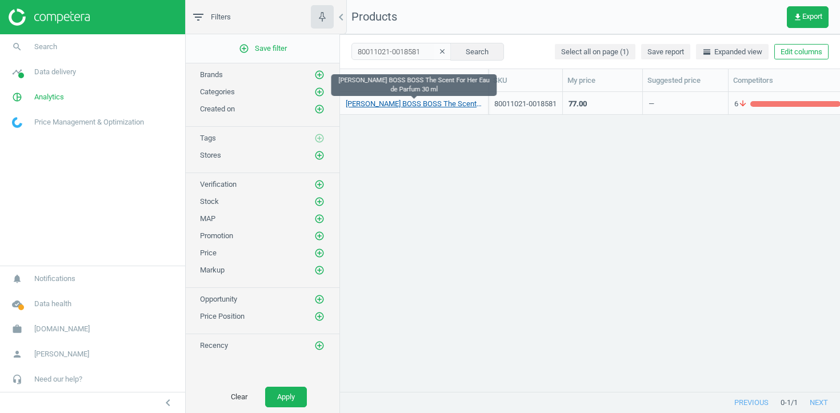
click at [421, 102] on link "HUGO BOSS BOSS The Scent For Her Eau de Parfum 30 ml" at bounding box center [414, 104] width 137 height 10
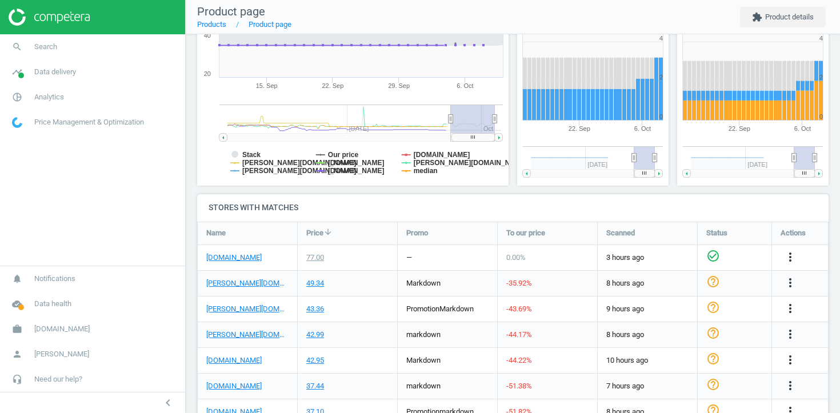
scroll to position [272, 0]
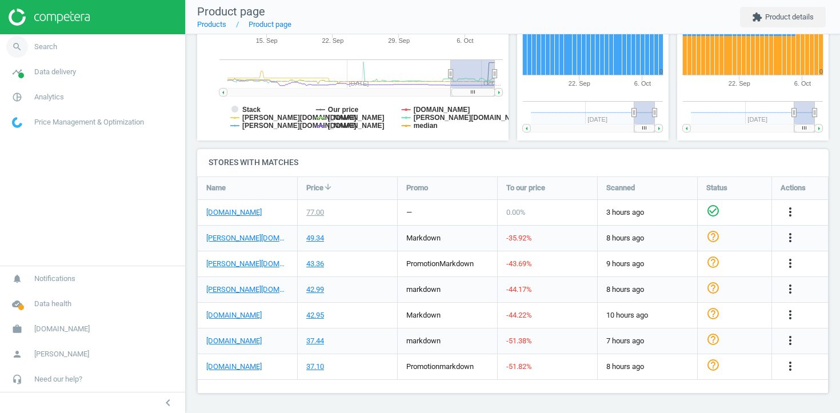
click at [70, 48] on link "search Search" at bounding box center [92, 46] width 185 height 25
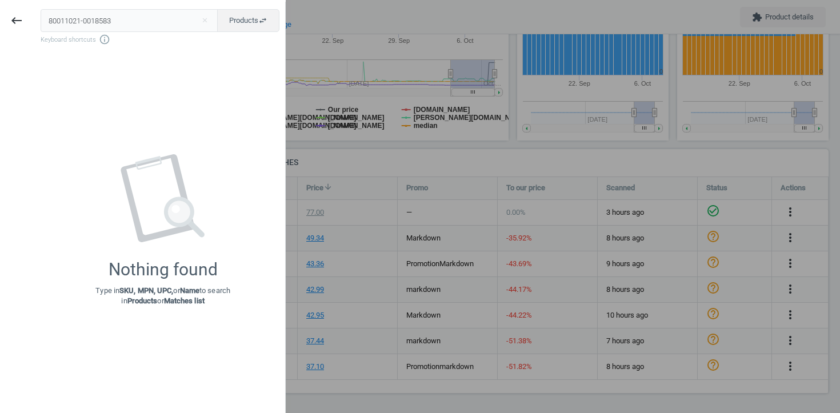
type input "80011021-0018583"
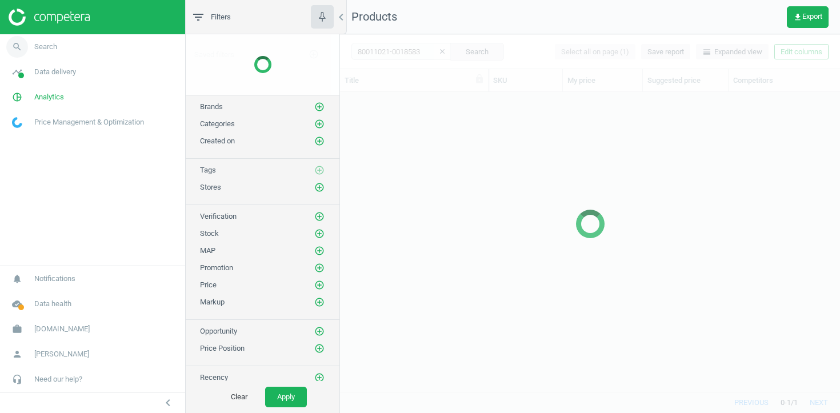
scroll to position [300, 500]
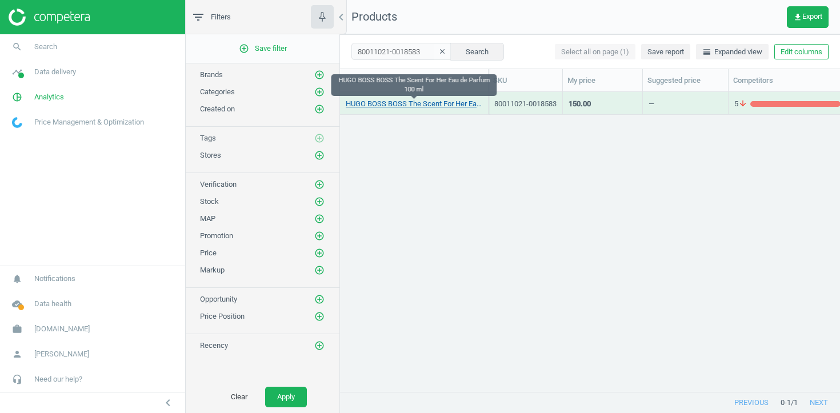
click at [435, 106] on link "HUGO BOSS BOSS The Scent For Her Eau de Parfum 100 ml" at bounding box center [414, 104] width 137 height 10
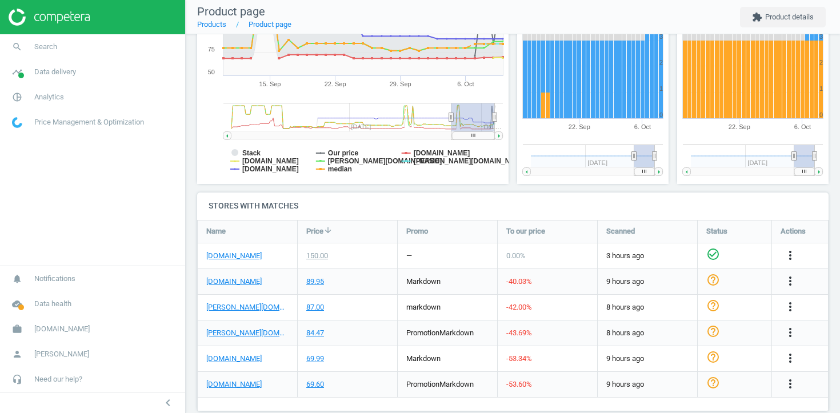
scroll to position [230, 0]
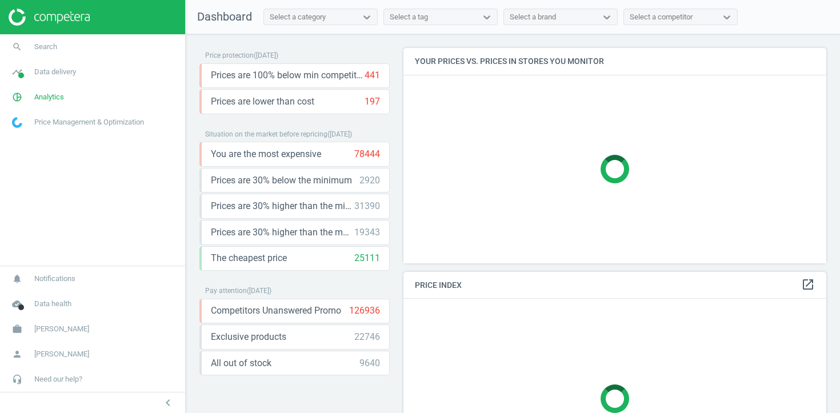
scroll to position [216, 424]
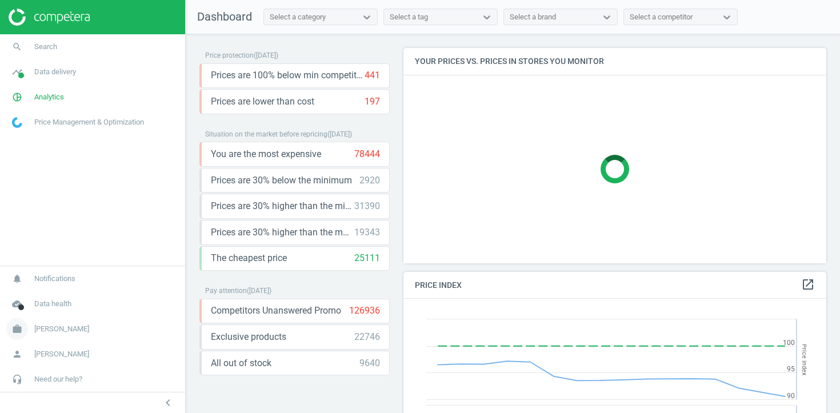
click at [54, 324] on span "[PERSON_NAME]" at bounding box center [61, 329] width 55 height 10
click at [54, 309] on span "Campaign settings" at bounding box center [41, 312] width 56 height 9
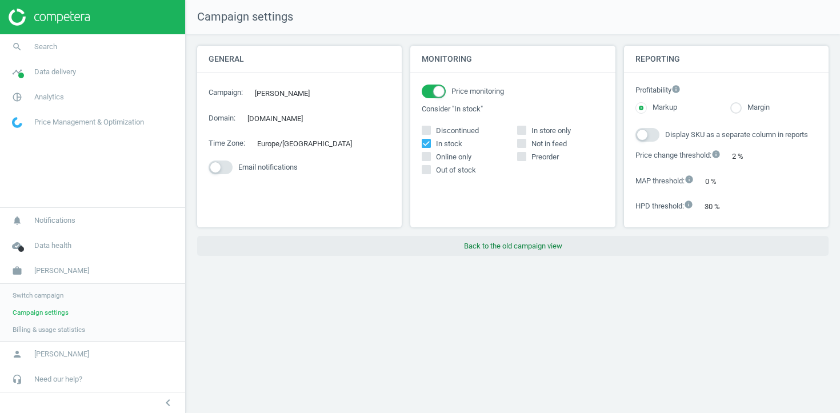
click at [501, 245] on button "Back to the old campaign view" at bounding box center [513, 246] width 632 height 21
